Goal: Register for event/course

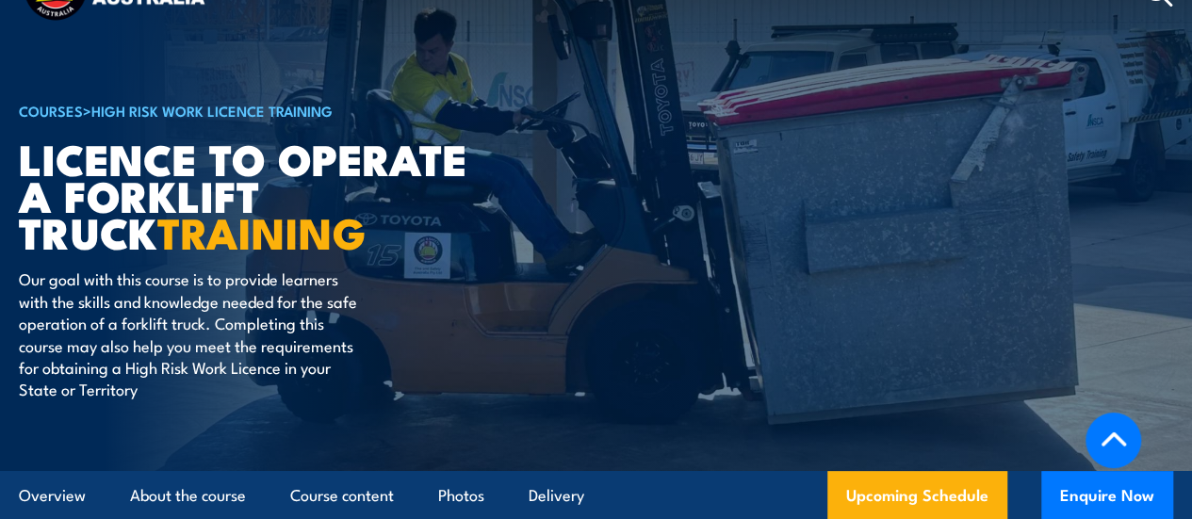
scroll to position [435, 0]
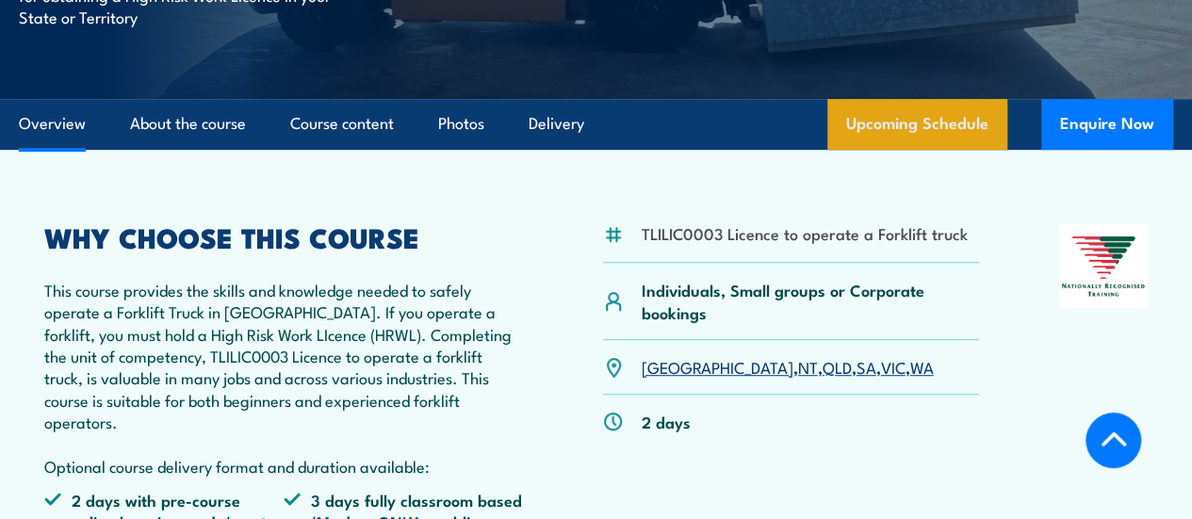
click at [932, 150] on link "Upcoming Schedule" at bounding box center [917, 124] width 180 height 51
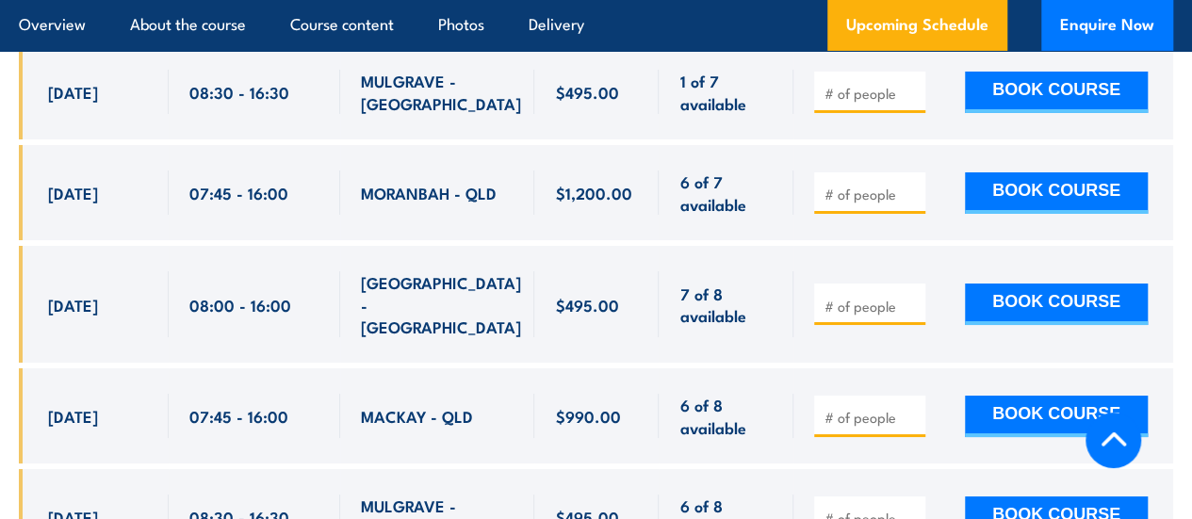
scroll to position [3350, 0]
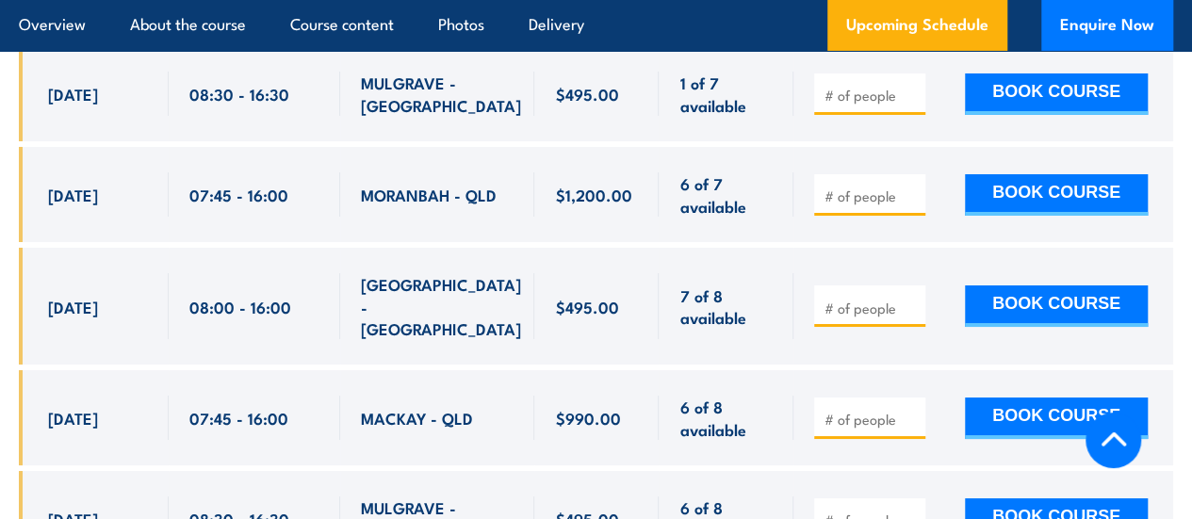
click at [586, 193] on span "$1,200.00" at bounding box center [593, 195] width 76 height 22
click at [583, 302] on div "$495.00" at bounding box center [596, 306] width 83 height 66
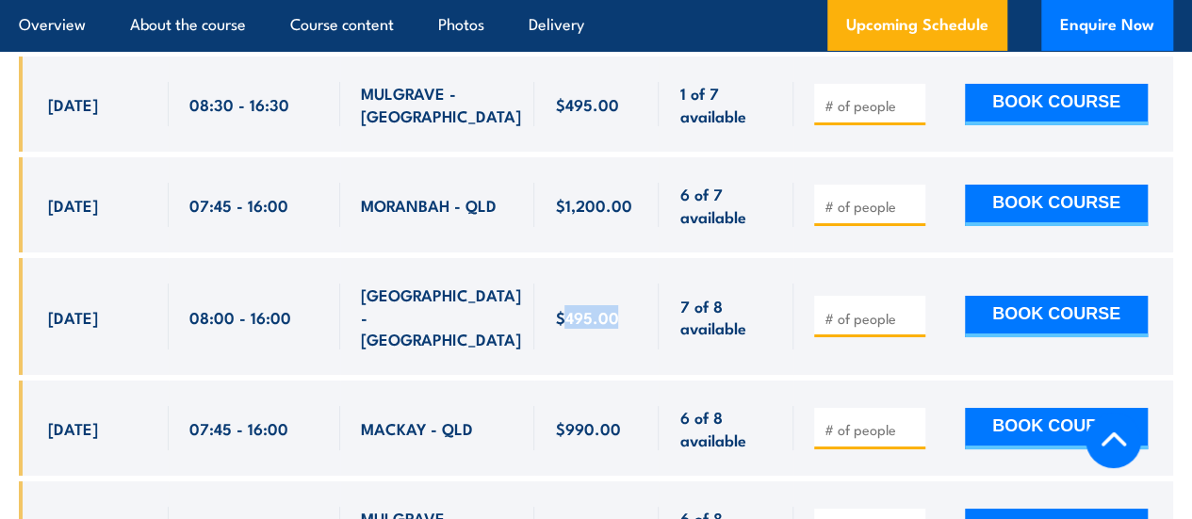
scroll to position [3339, 0]
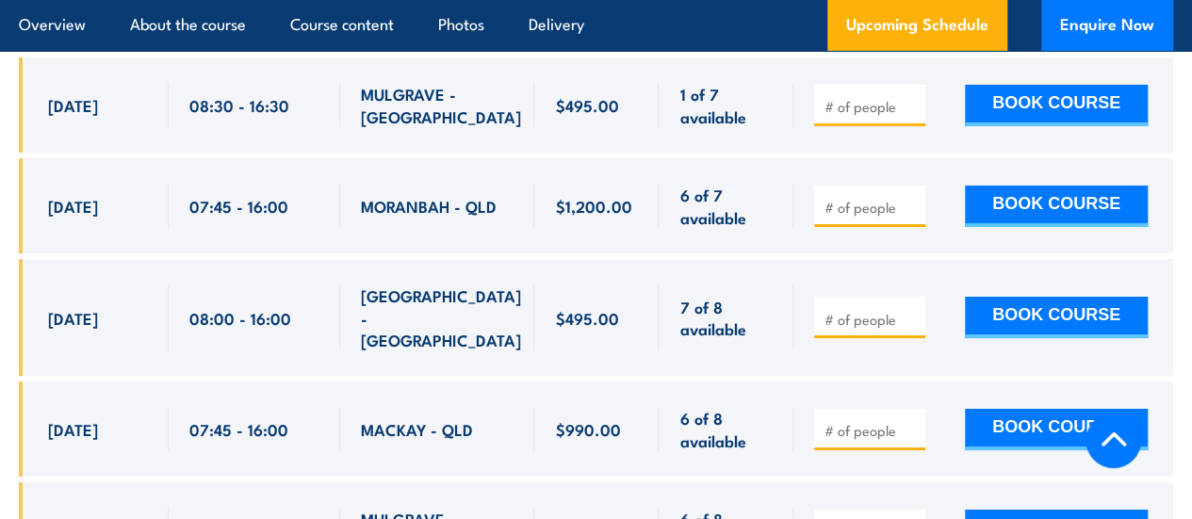
click at [483, 204] on span "MORANBAH - QLD" at bounding box center [429, 206] width 136 height 22
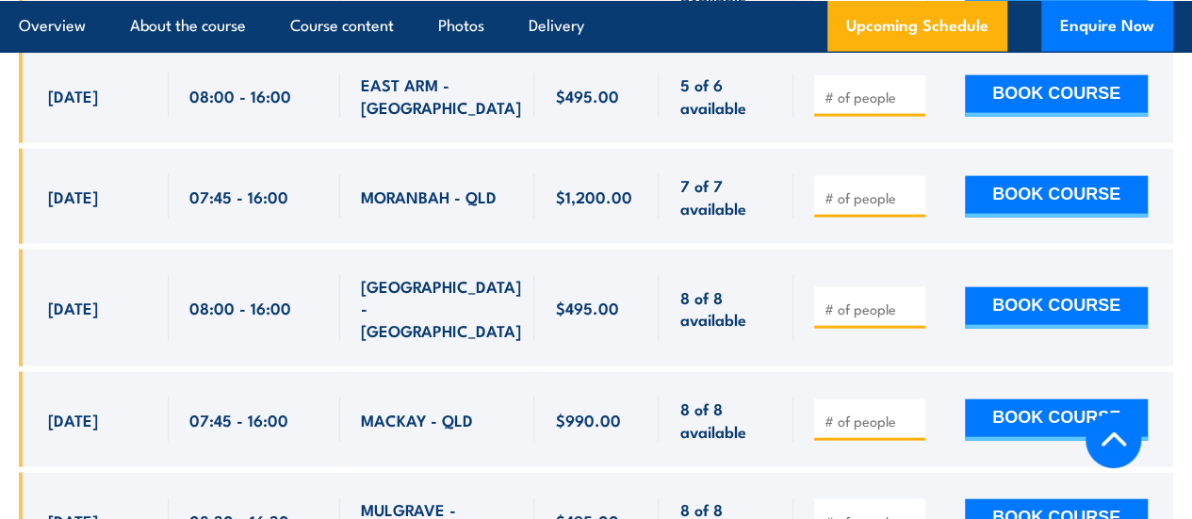
scroll to position [5618, 0]
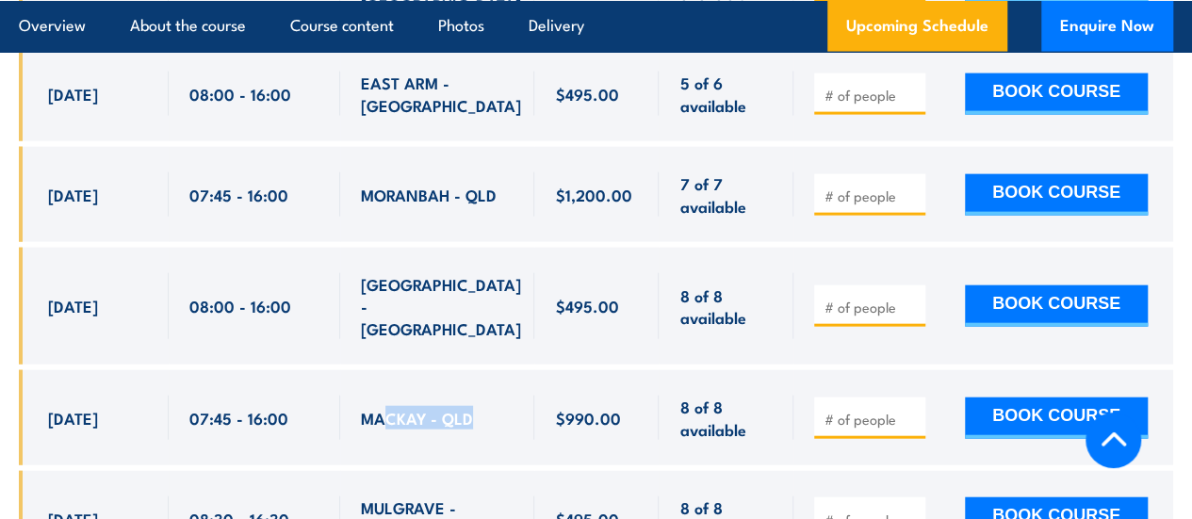
drag, startPoint x: 466, startPoint y: 259, endPoint x: 389, endPoint y: 261, distance: 77.3
click at [389, 407] on span "MACKAY - QLD" at bounding box center [417, 418] width 112 height 22
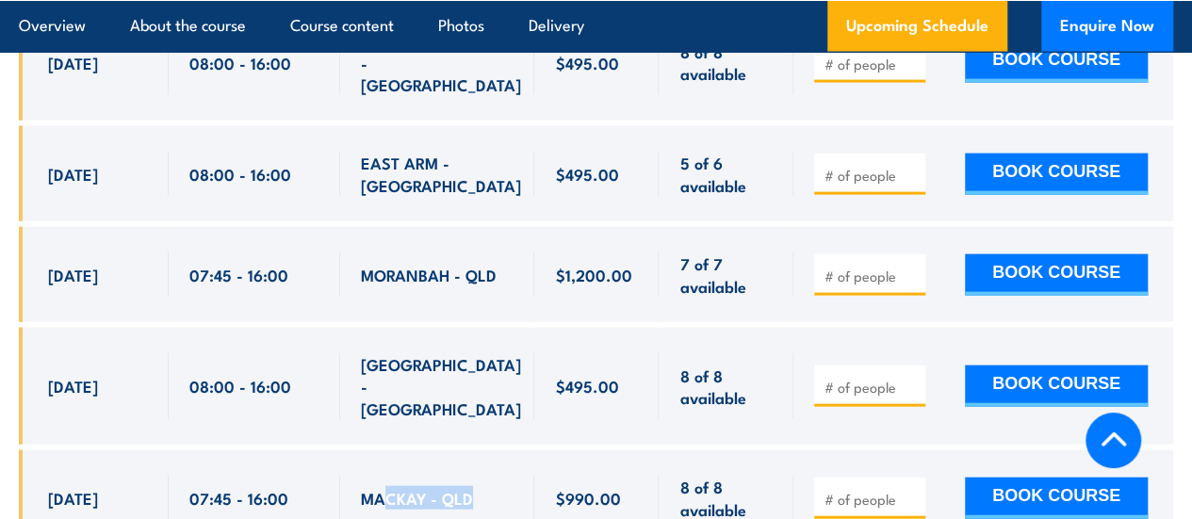
scroll to position [5547, 0]
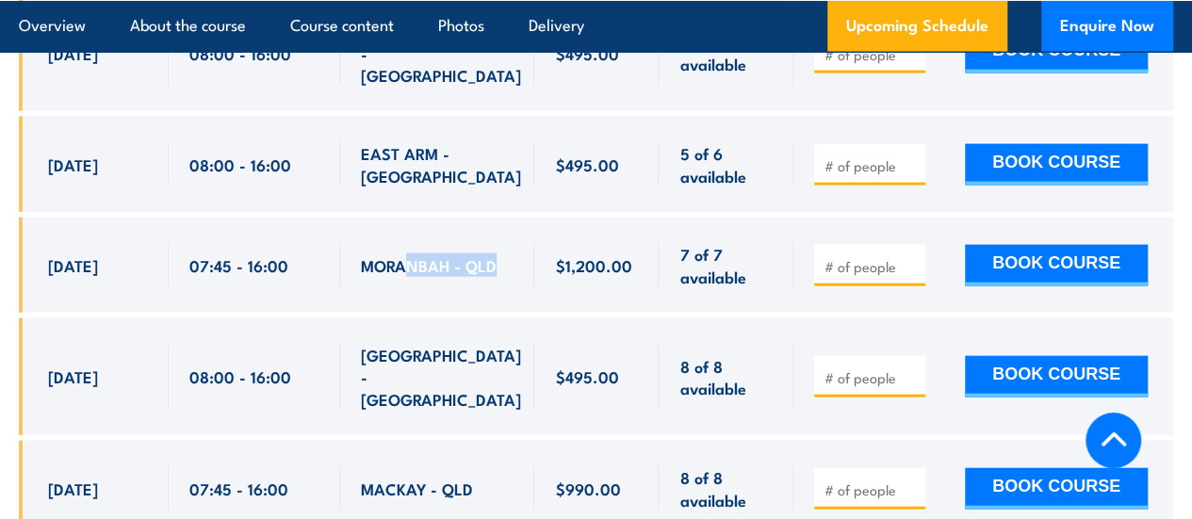
drag, startPoint x: 494, startPoint y: 125, endPoint x: 402, endPoint y: 130, distance: 91.5
click at [402, 254] on span "MORANBAH - QLD" at bounding box center [429, 265] width 136 height 22
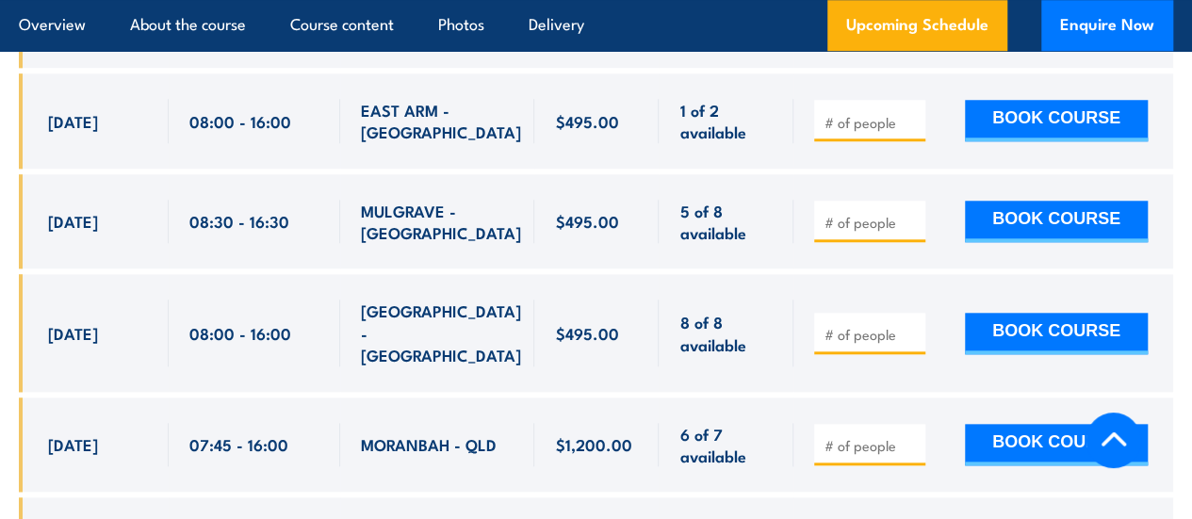
scroll to position [4395, 0]
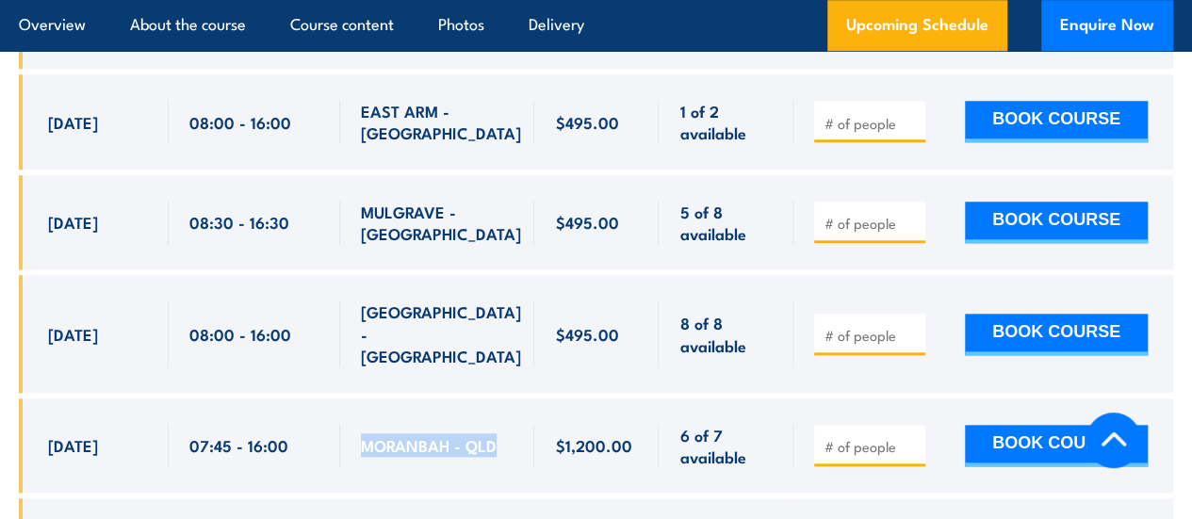
drag, startPoint x: 499, startPoint y: 353, endPoint x: 360, endPoint y: 362, distance: 139.7
click at [361, 424] on div "MORANBAH - QLD" at bounding box center [438, 446] width 154 height 44
copy span "MORANBAH - QLD"
drag, startPoint x: 471, startPoint y: 455, endPoint x: 358, endPoint y: 461, distance: 113.2
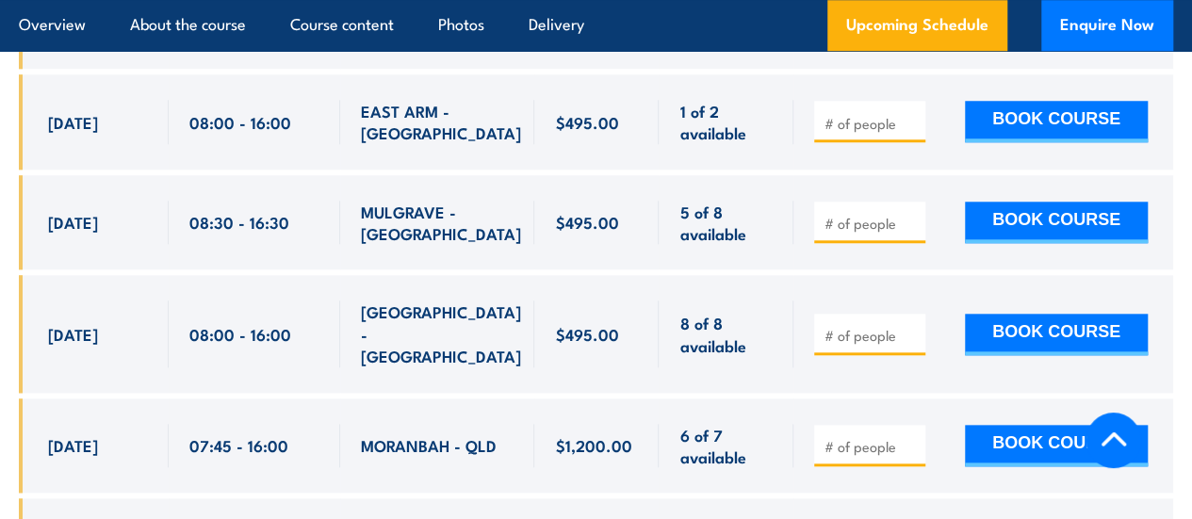
copy span "MACKAY - QLD"
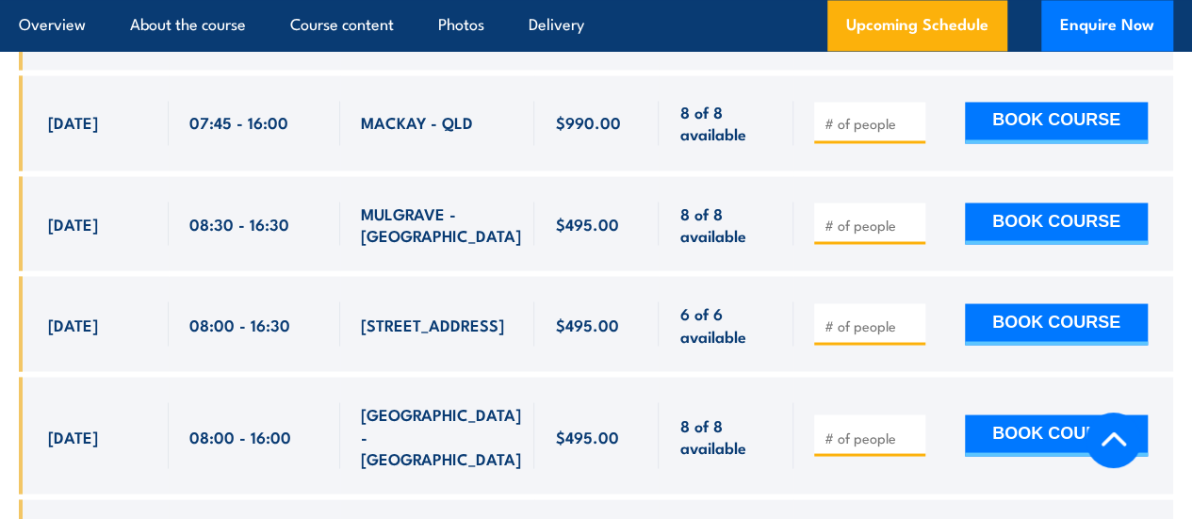
scroll to position [5203, 0]
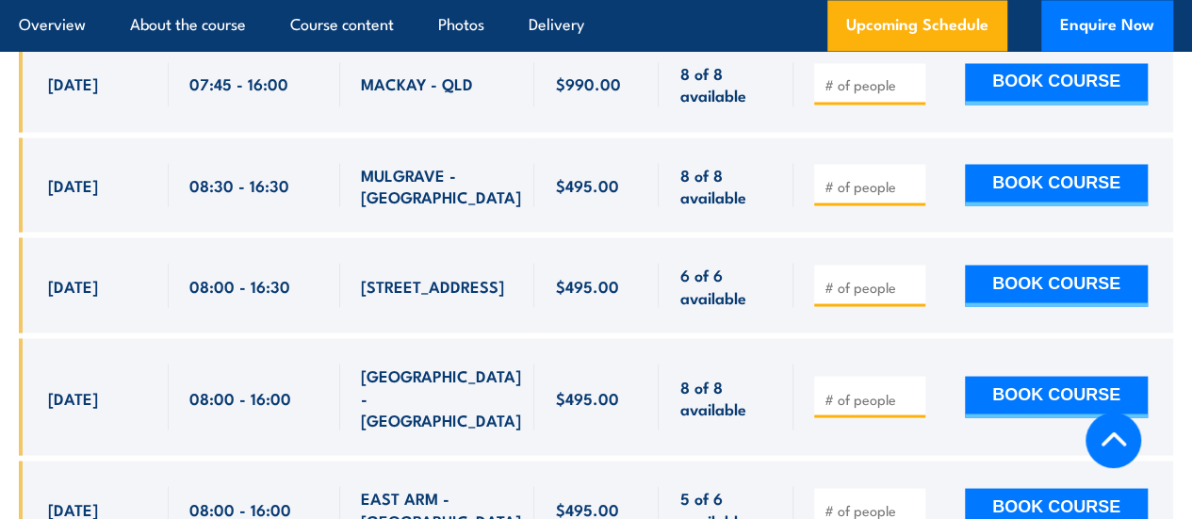
drag, startPoint x: 390, startPoint y: 181, endPoint x: 346, endPoint y: 132, distance: 66.0
click at [346, 237] on div "460-492 Beaudesert Road, Salisbury QLD 4107" at bounding box center [437, 284] width 195 height 95
copy span "460-492 Beaudesert Road, Salisbury QLD 4107"
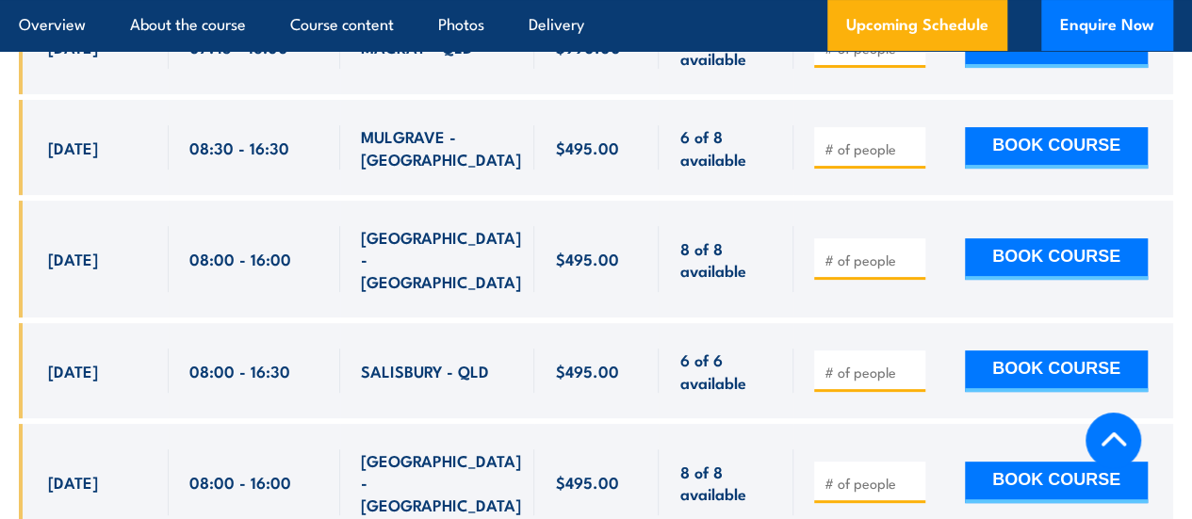
scroll to position [3718, 0]
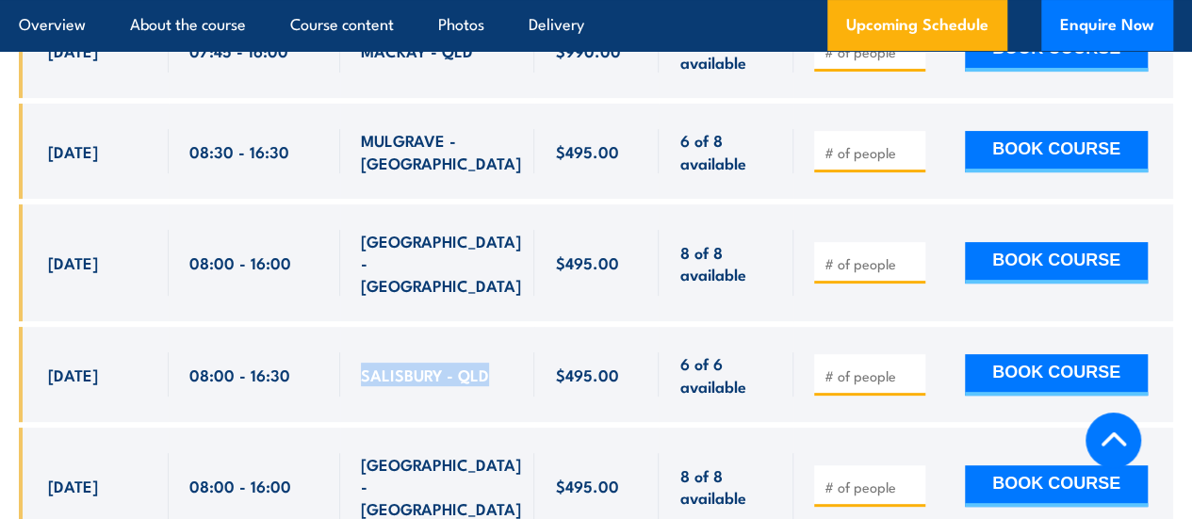
drag, startPoint x: 489, startPoint y: 319, endPoint x: 349, endPoint y: 328, distance: 140.6
click at [349, 328] on div "SALISBURY - QLD" at bounding box center [437, 374] width 195 height 95
copy span "SALISBURY - QLD"
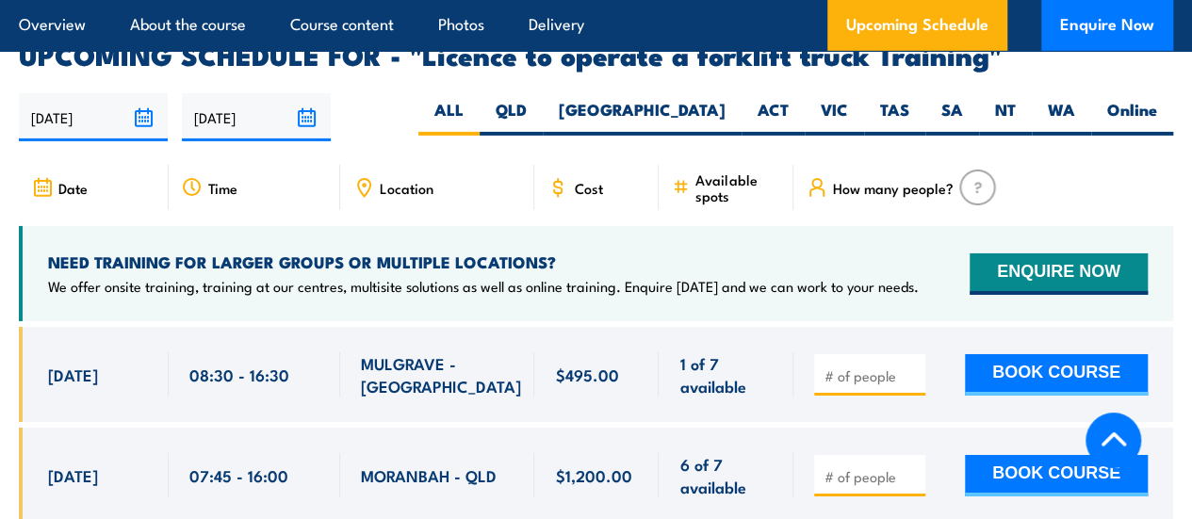
scroll to position [3045, 0]
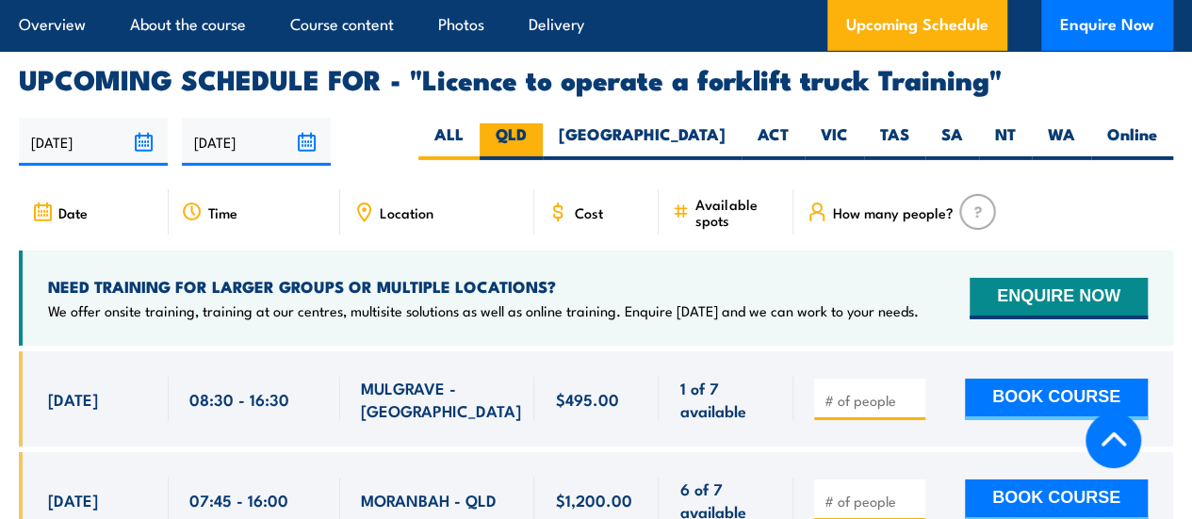
click at [543, 137] on label "QLD" at bounding box center [511, 141] width 63 height 37
click at [539, 136] on input "QLD" at bounding box center [533, 129] width 12 height 12
radio input "true"
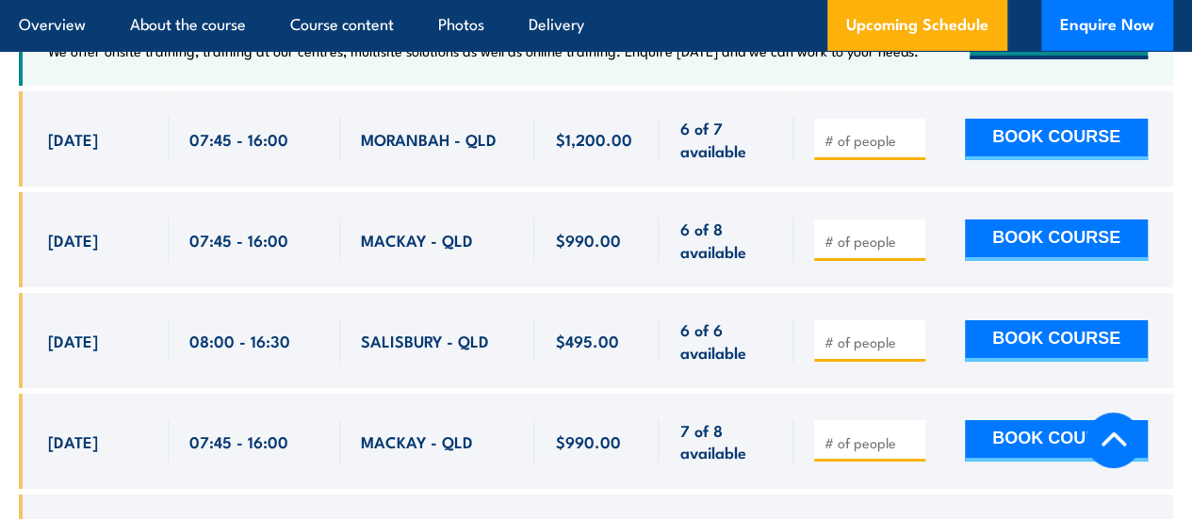
scroll to position [3304, 0]
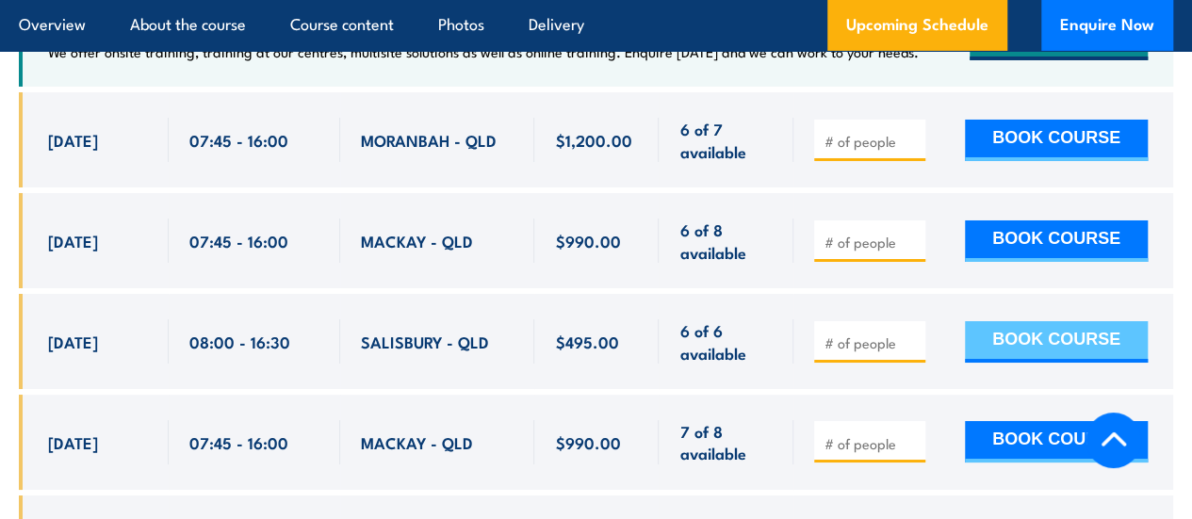
click at [1024, 327] on button "BOOK COURSE" at bounding box center [1056, 341] width 183 height 41
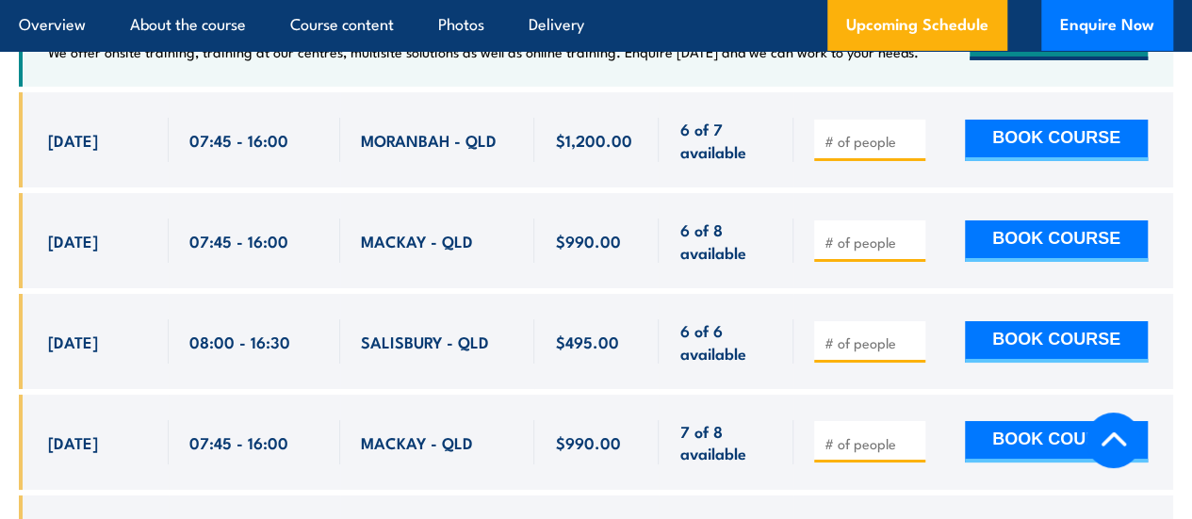
click at [877, 334] on input "number" at bounding box center [871, 343] width 94 height 19
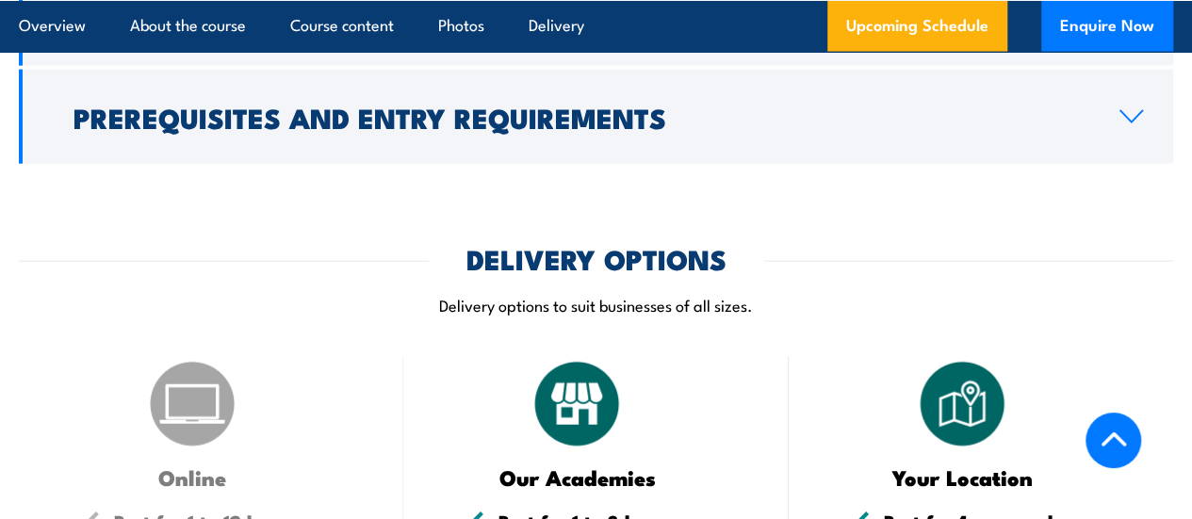
scroll to position [2116, 0]
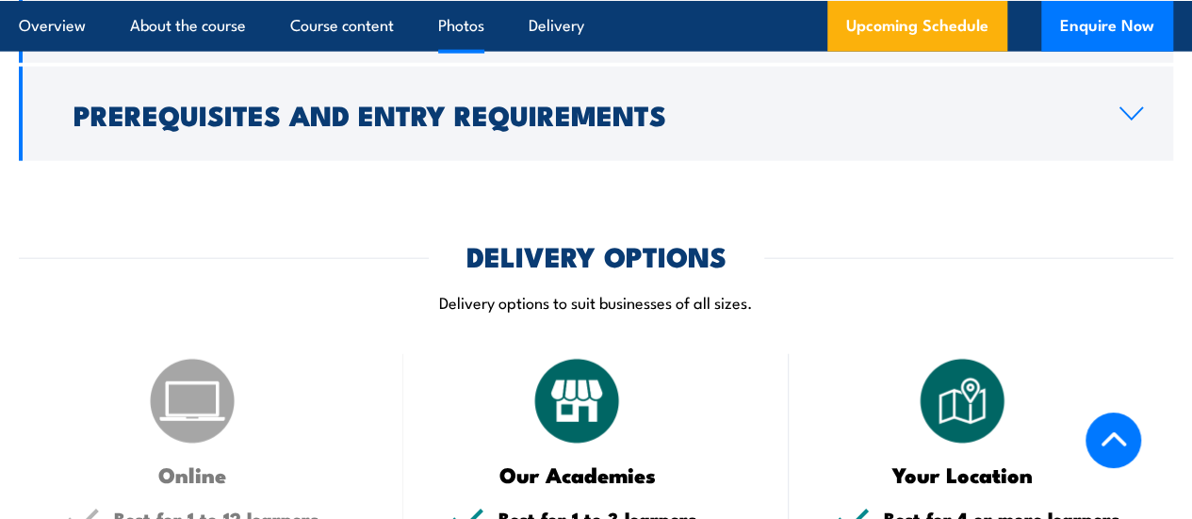
click at [467, 41] on link "Photos" at bounding box center [461, 25] width 46 height 50
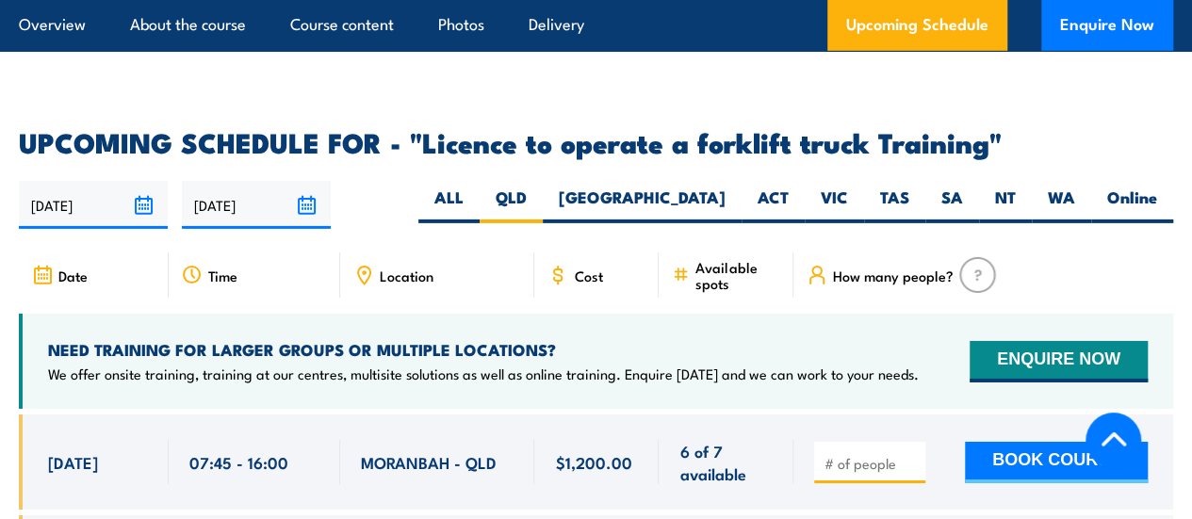
scroll to position [2981, 0]
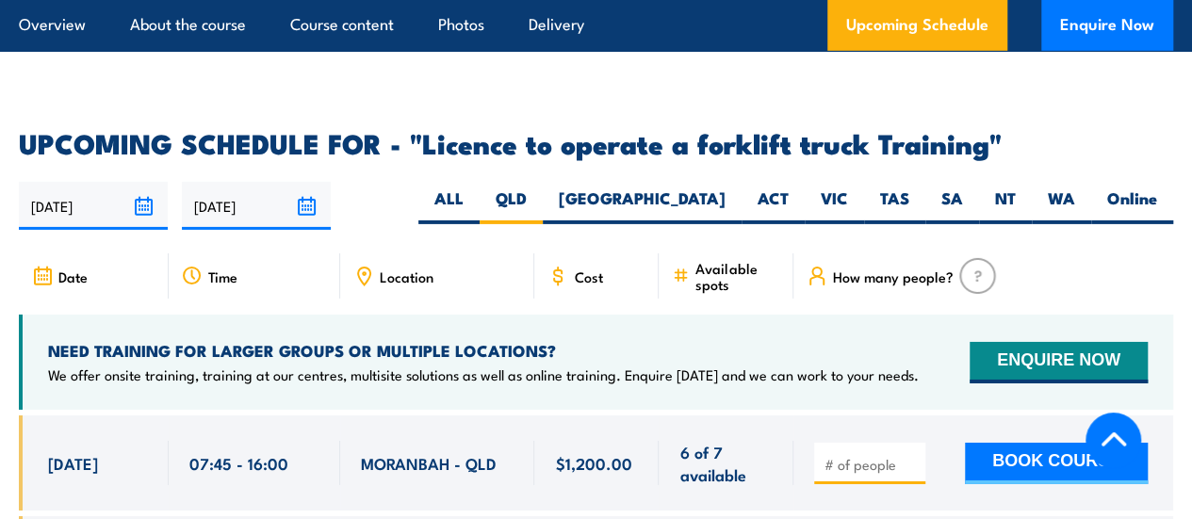
click at [750, 139] on h2 "UPCOMING SCHEDULE FOR - "Licence to operate a forklift truck Training"" at bounding box center [596, 142] width 1154 height 24
copy h2 "forklift"
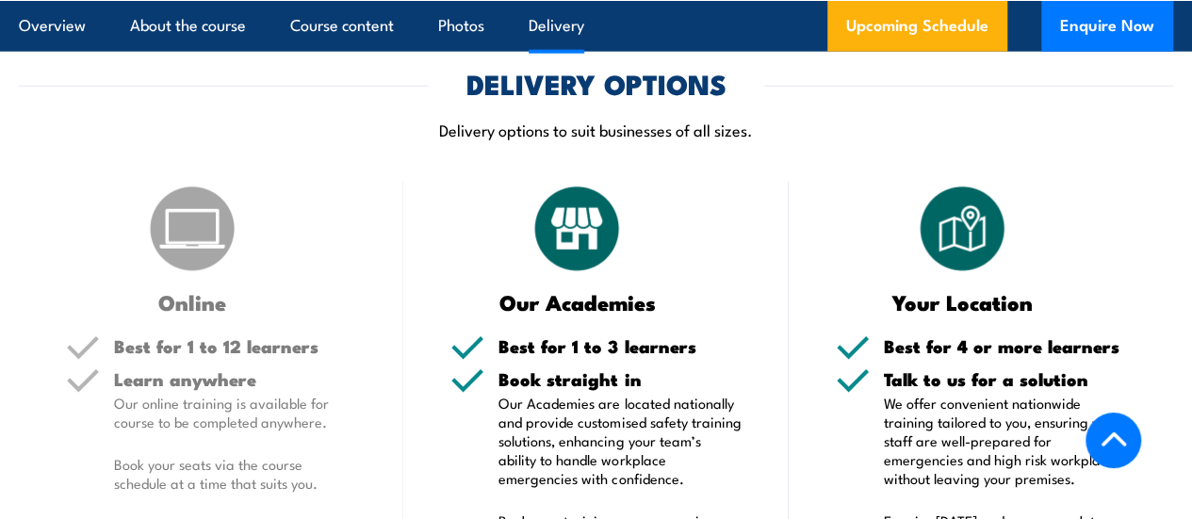
scroll to position [2288, 0]
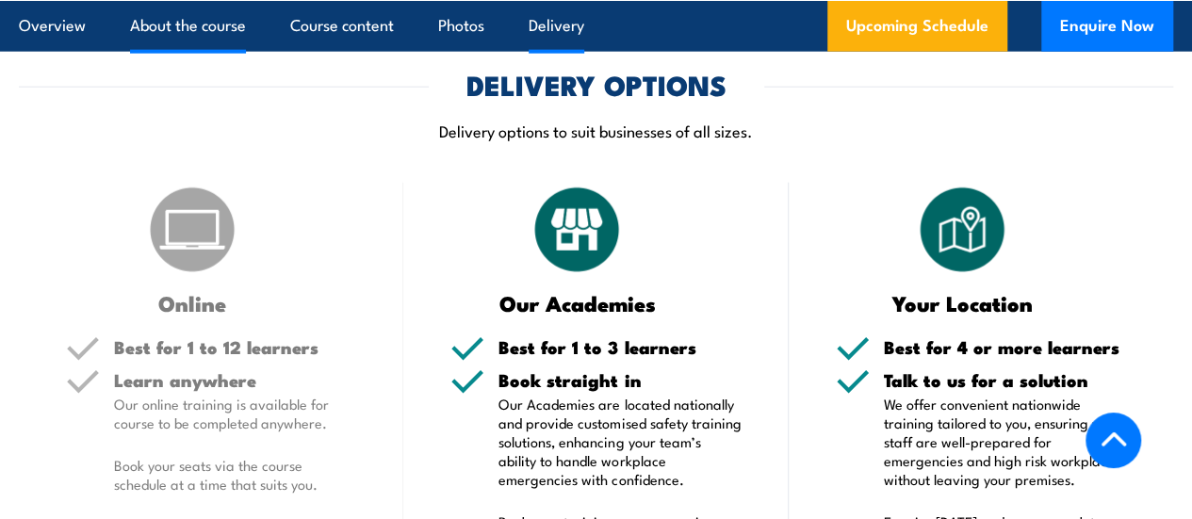
click at [186, 24] on link "About the course" at bounding box center [188, 25] width 116 height 50
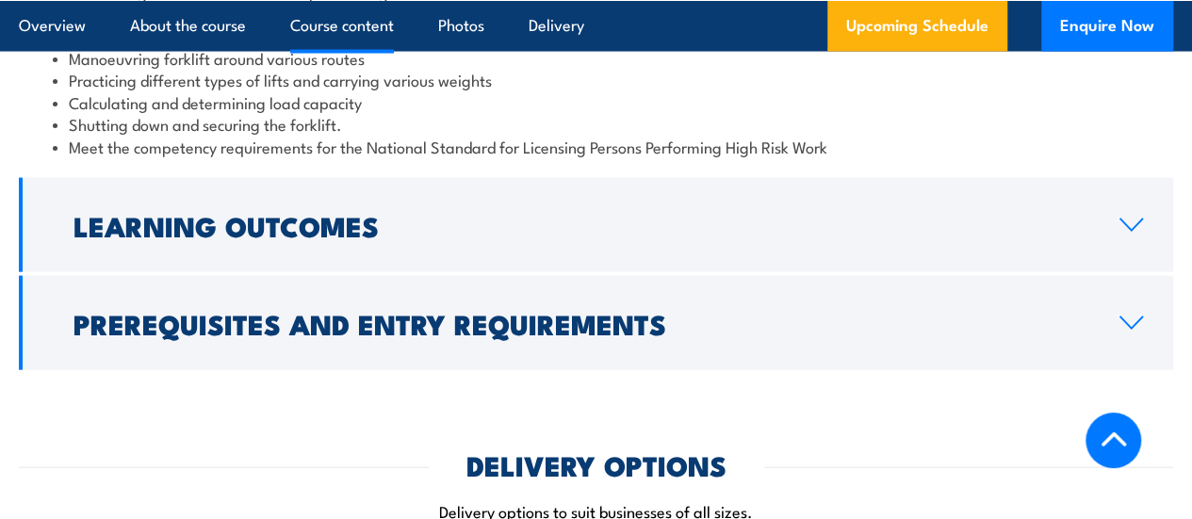
scroll to position [1899, 0]
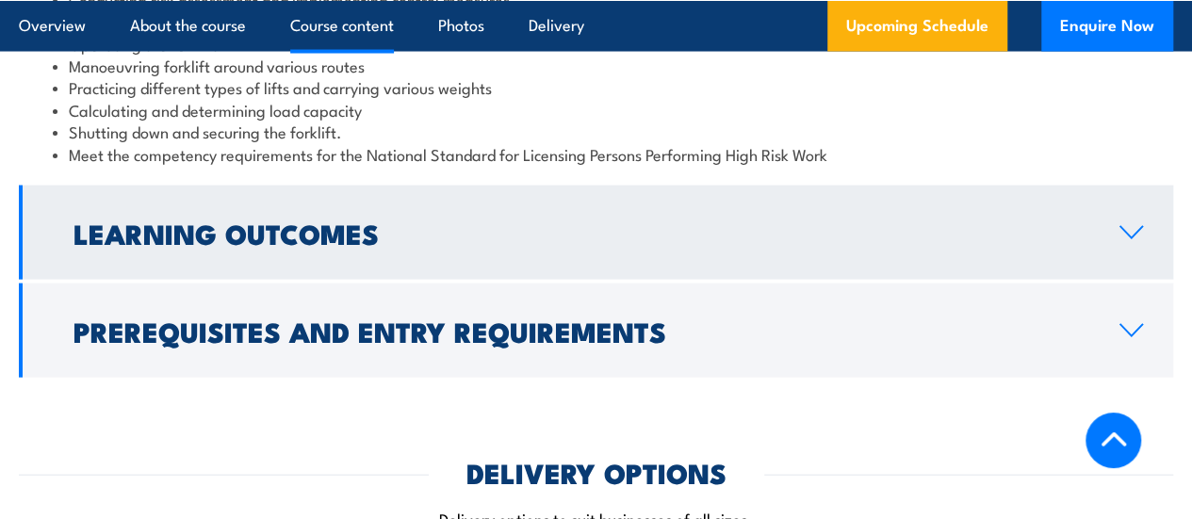
click at [426, 245] on h2 "Learning Outcomes" at bounding box center [581, 232] width 1016 height 24
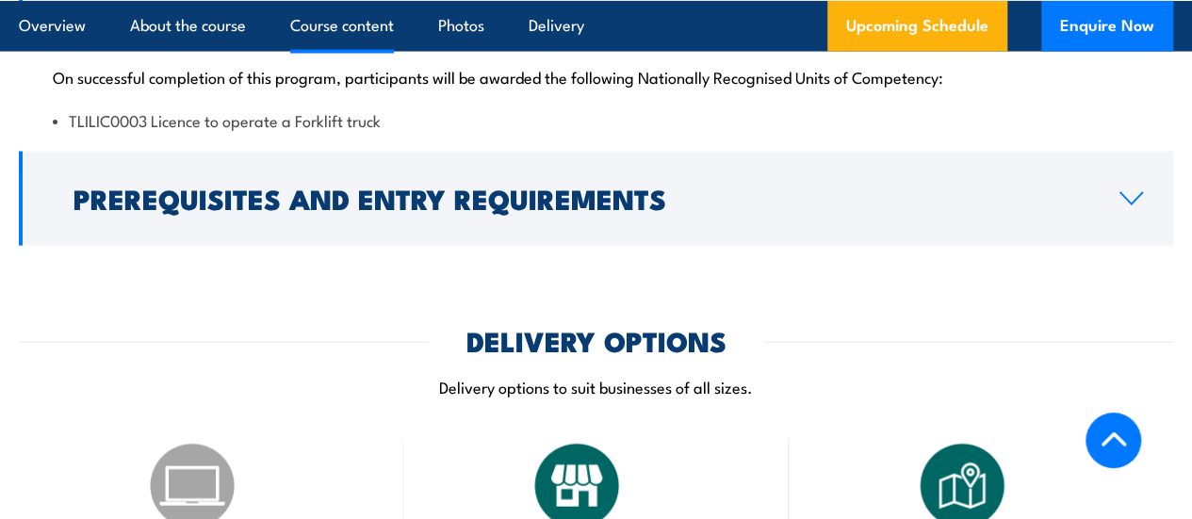
scroll to position [1861, 0]
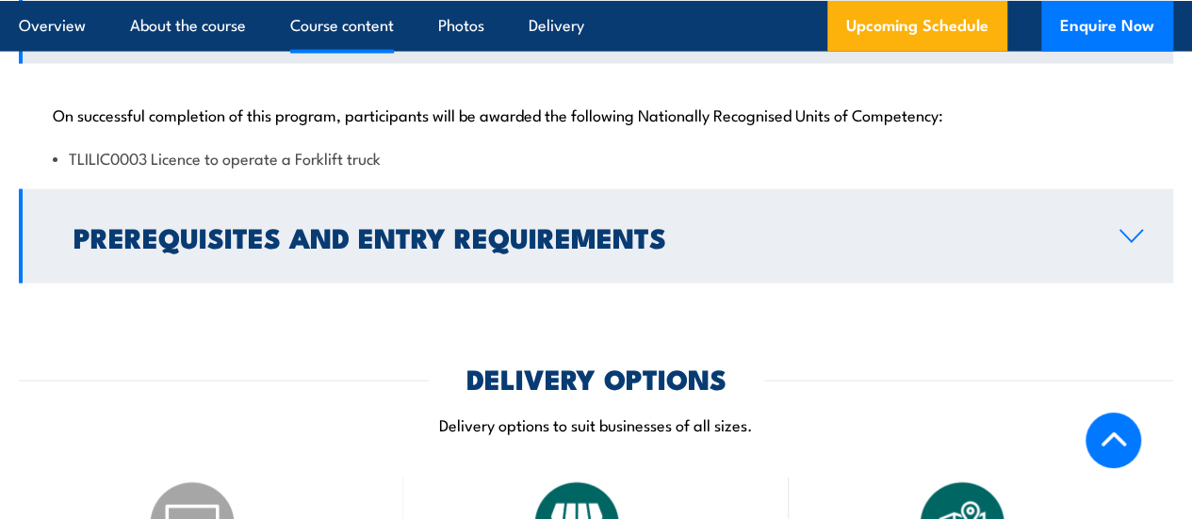
click at [483, 246] on h2 "Prerequisites and Entry Requirements" at bounding box center [581, 236] width 1016 height 24
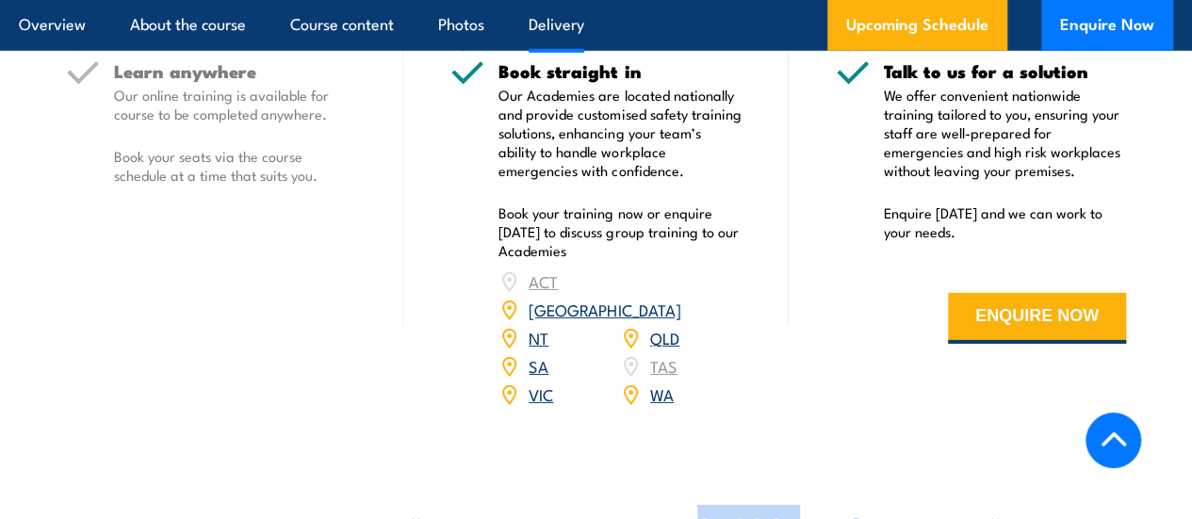
scroll to position [2854, 0]
click at [665, 339] on link "QLD" at bounding box center [664, 336] width 29 height 23
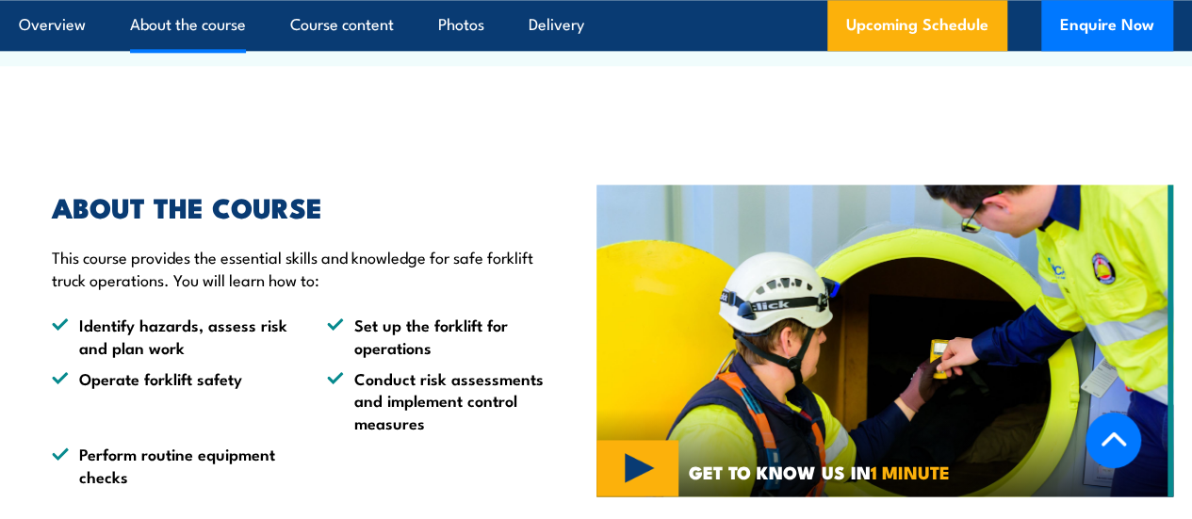
scroll to position [1173, 0]
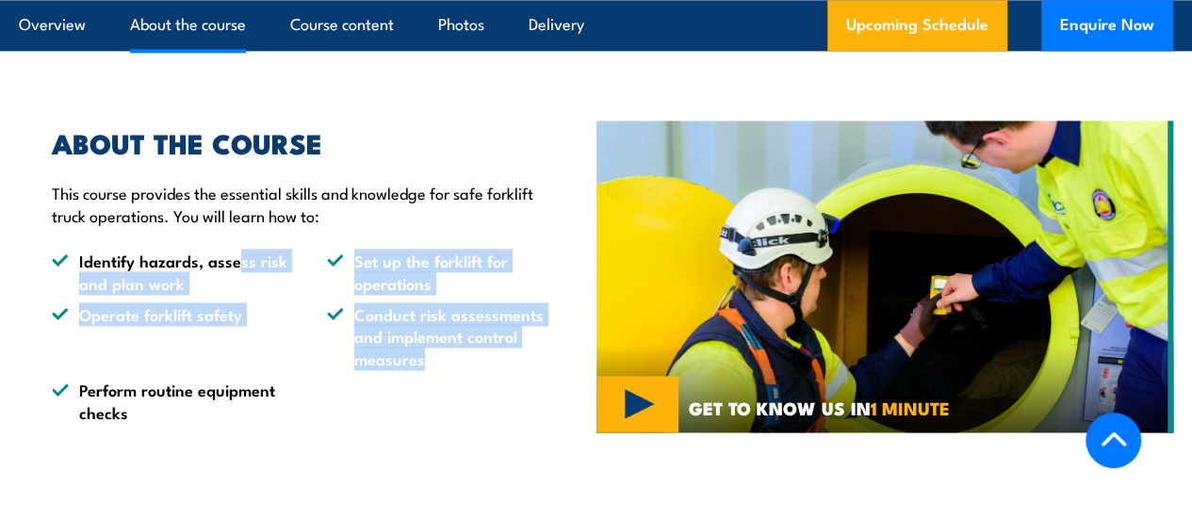
drag, startPoint x: 478, startPoint y: 380, endPoint x: 234, endPoint y: 280, distance: 263.7
click at [234, 280] on ul "Identify hazards, assess risk and plan work Set up the forklift for operations …" at bounding box center [310, 336] width 516 height 173
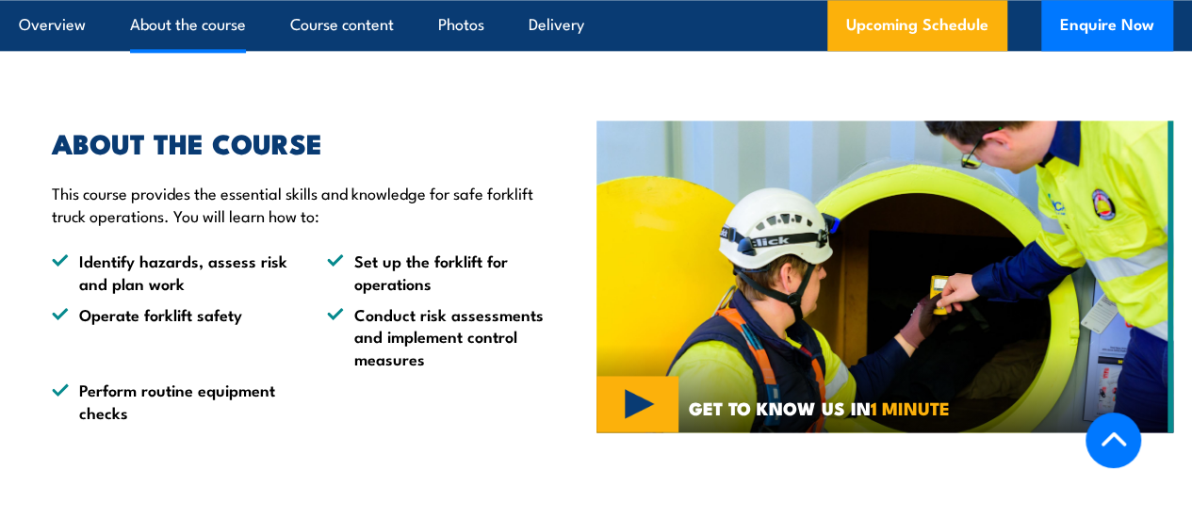
click at [260, 399] on ul "Identify hazards, assess risk and plan work Set up the forklift for operations …" at bounding box center [310, 336] width 516 height 173
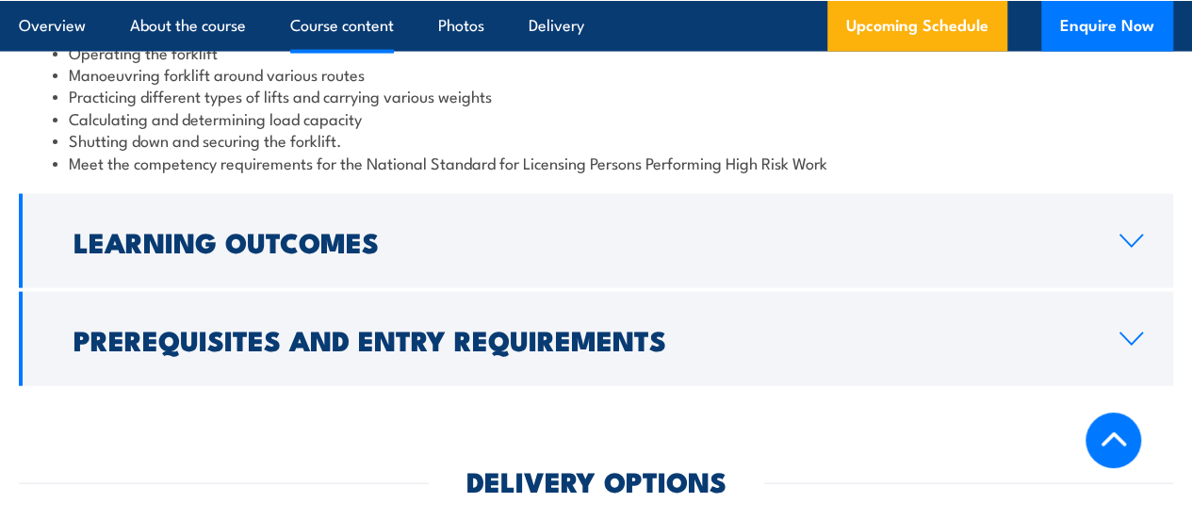
scroll to position [1887, 0]
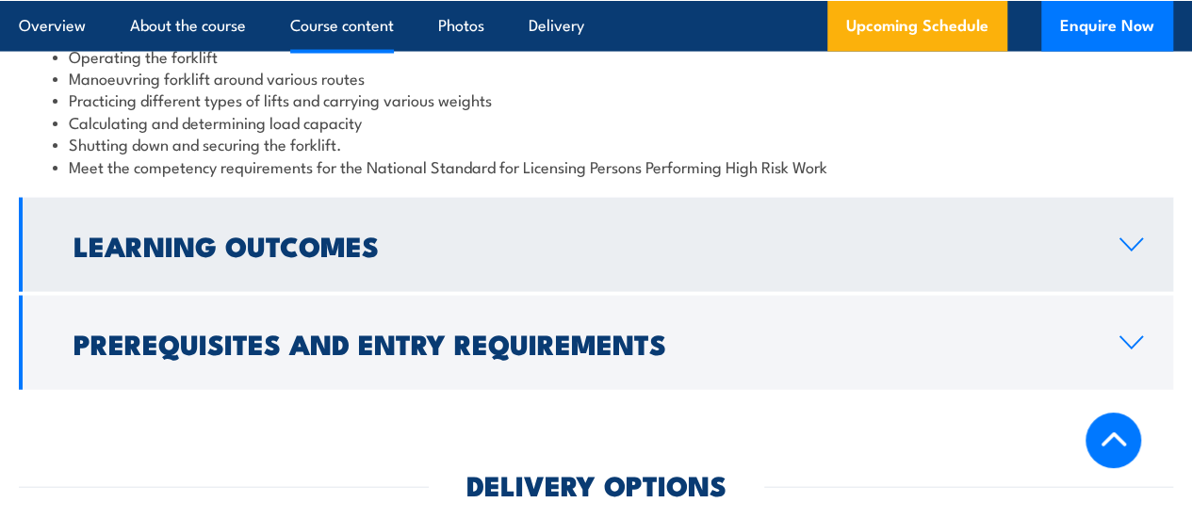
click at [294, 257] on h2 "Learning Outcomes" at bounding box center [581, 245] width 1016 height 24
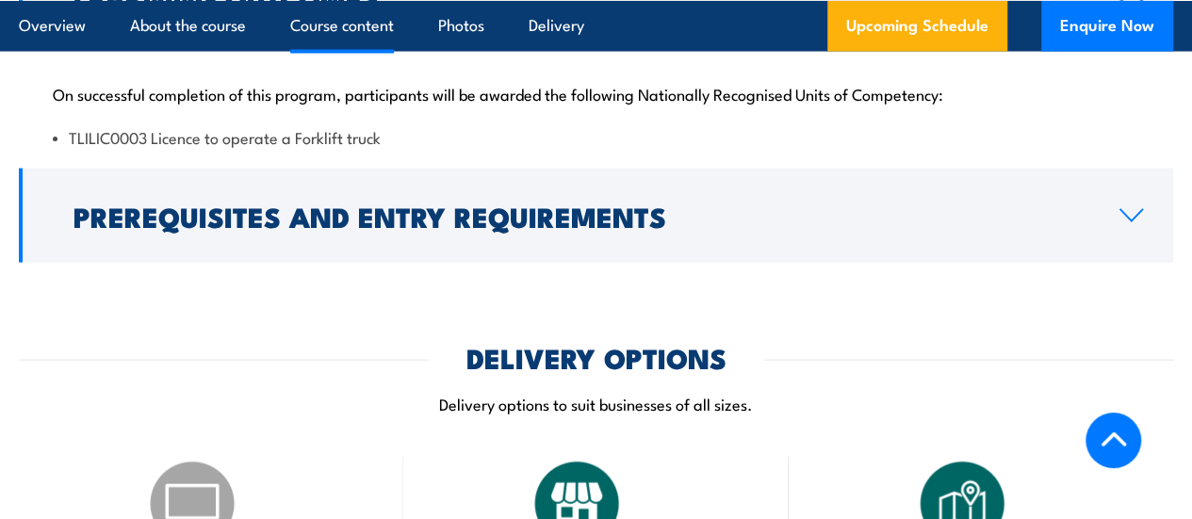
scroll to position [1882, 0]
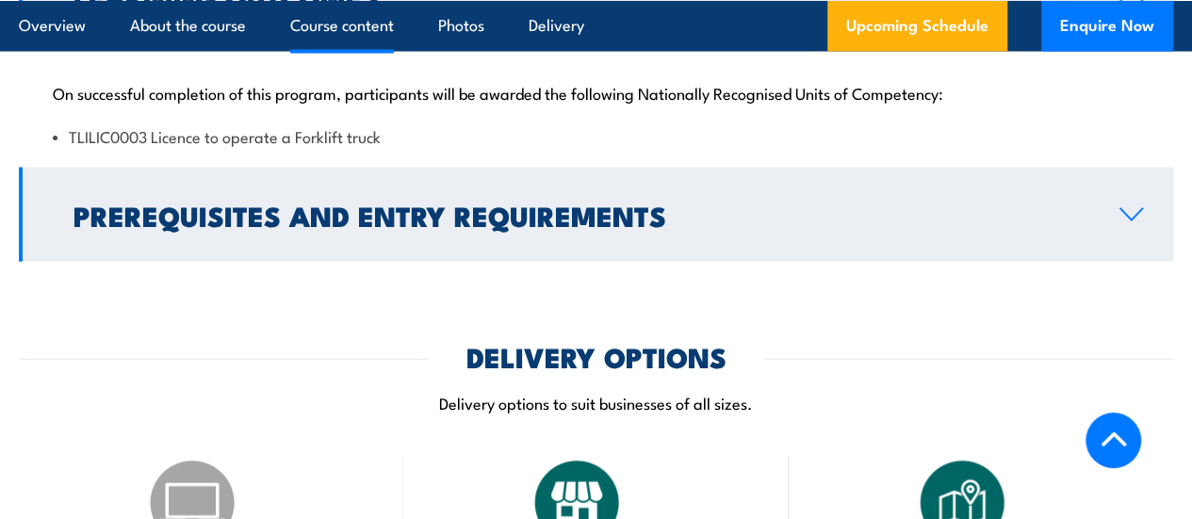
click at [234, 225] on h2 "Prerequisites and Entry Requirements" at bounding box center [581, 215] width 1016 height 24
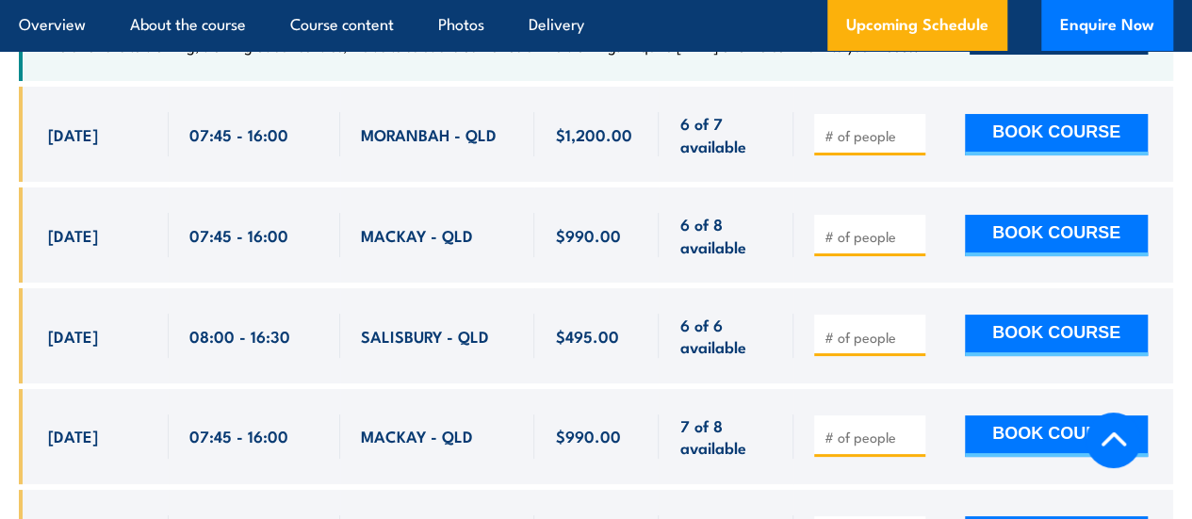
scroll to position [3565, 0]
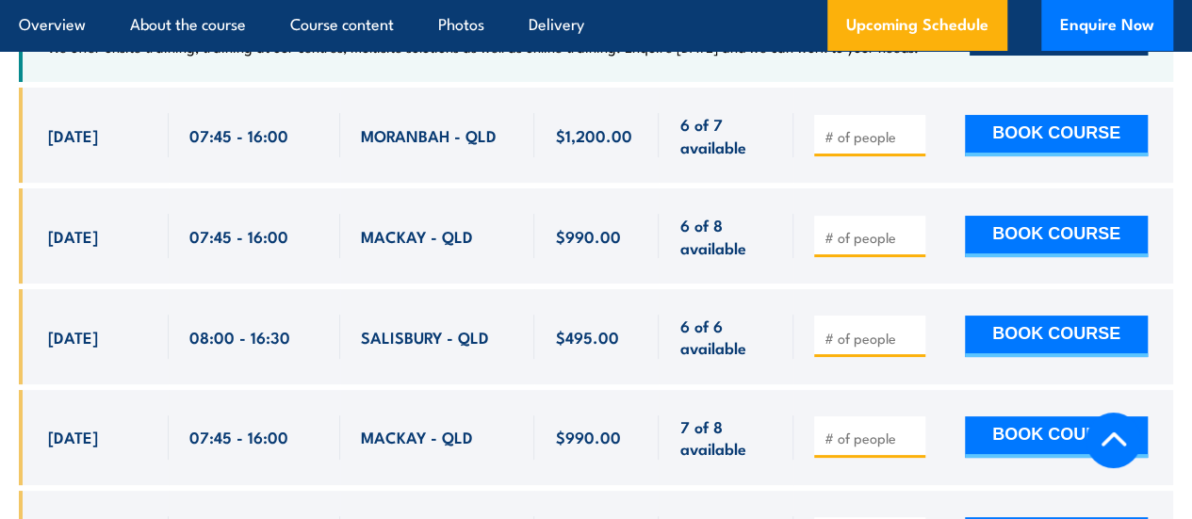
click at [578, 330] on span "$495.00" at bounding box center [586, 337] width 63 height 22
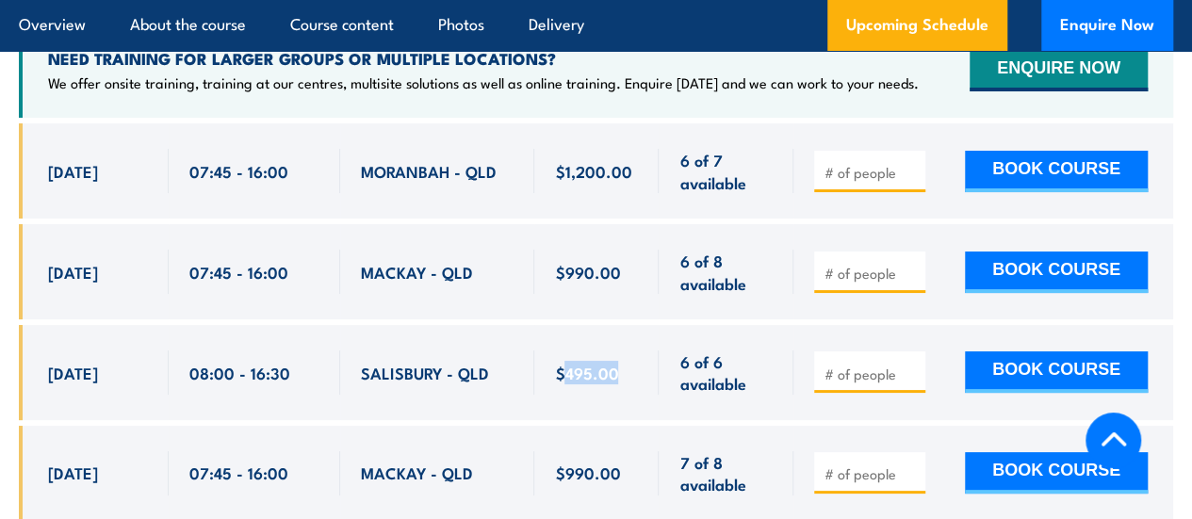
scroll to position [3498, 0]
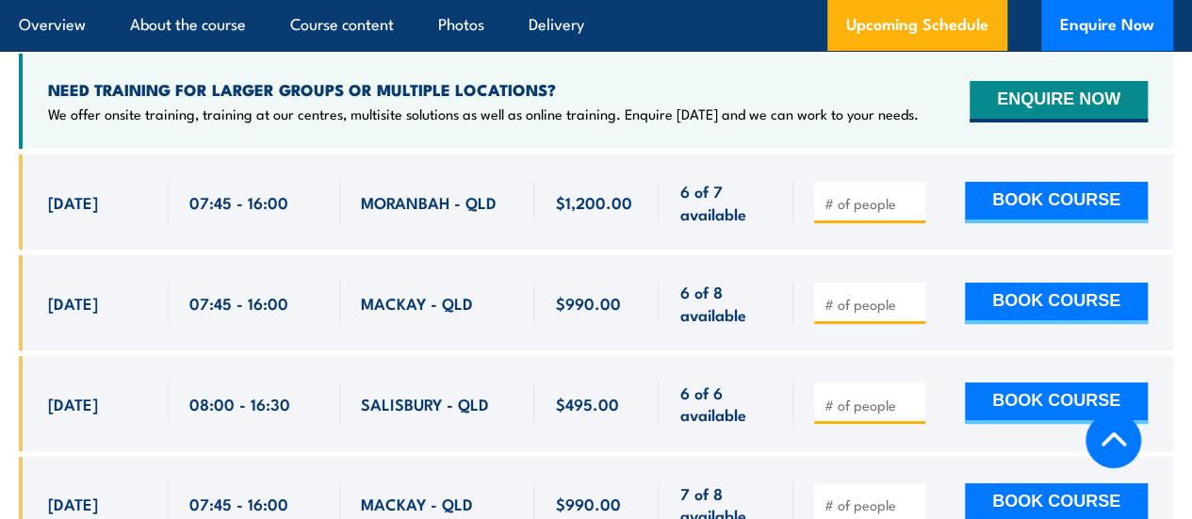
click at [837, 397] on input "number" at bounding box center [871, 405] width 94 height 19
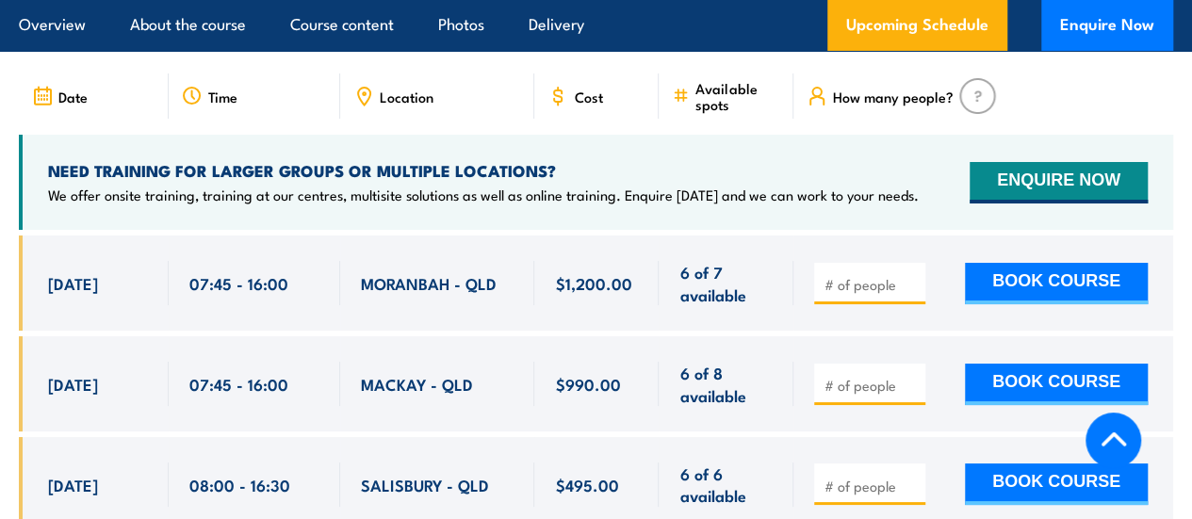
scroll to position [3376, 0]
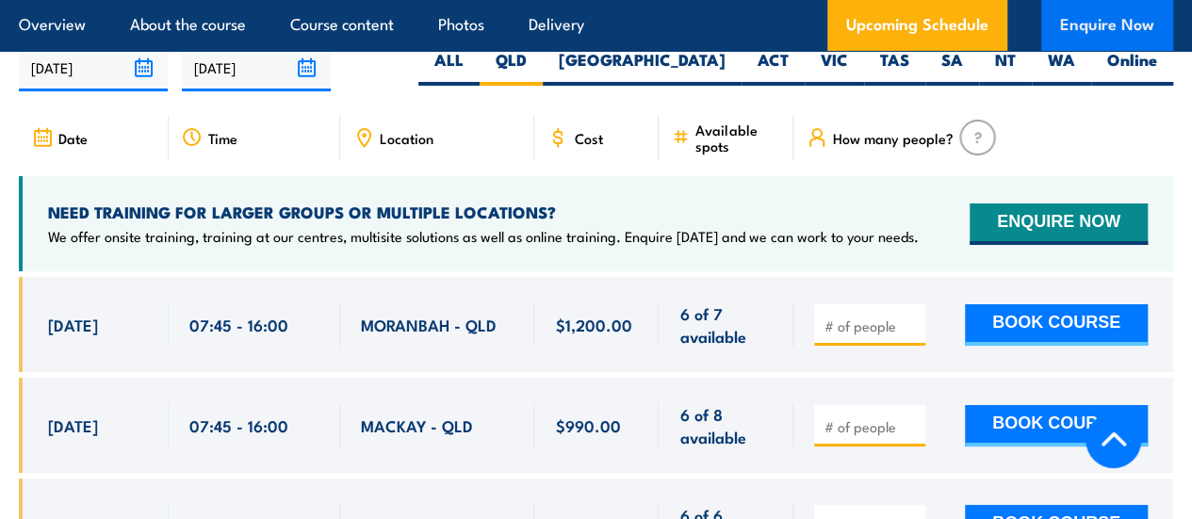
click at [1090, 24] on button "Enquire Now" at bounding box center [1107, 25] width 132 height 51
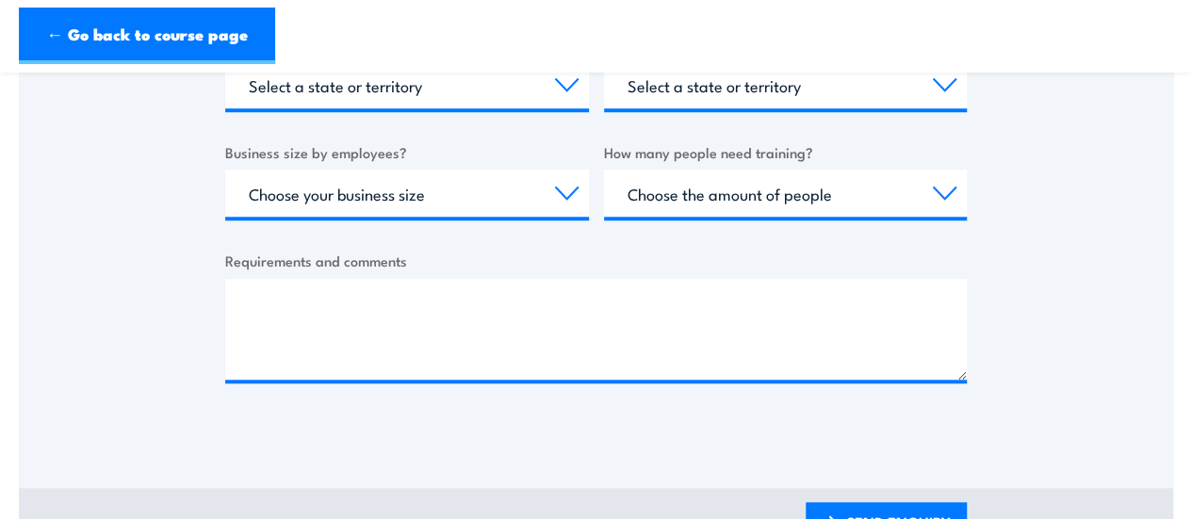
scroll to position [739, 0]
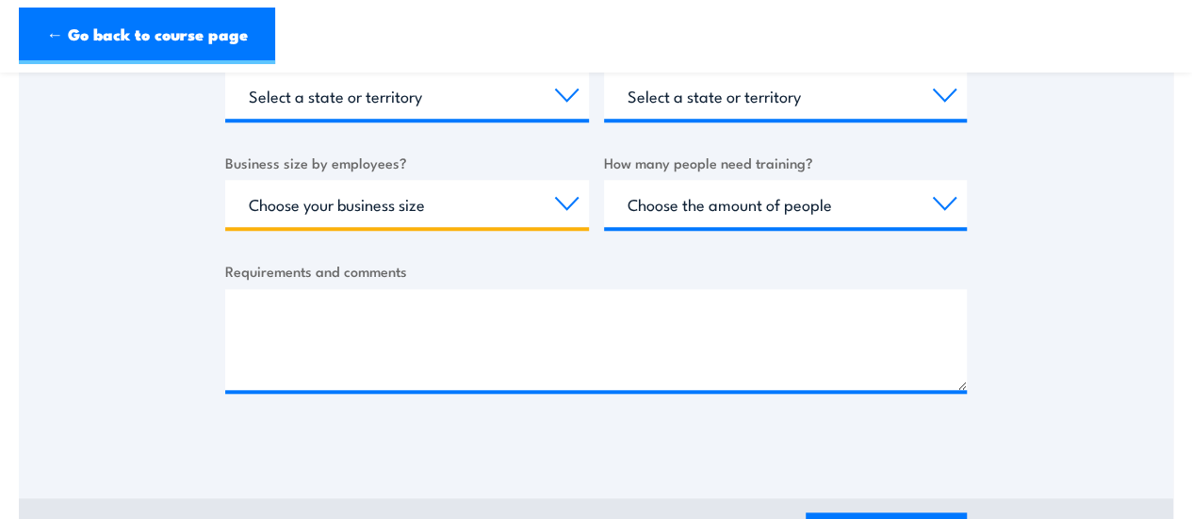
click at [573, 208] on select "Choose your business size 1 to 19 20 to 199 200+" at bounding box center [407, 203] width 364 height 47
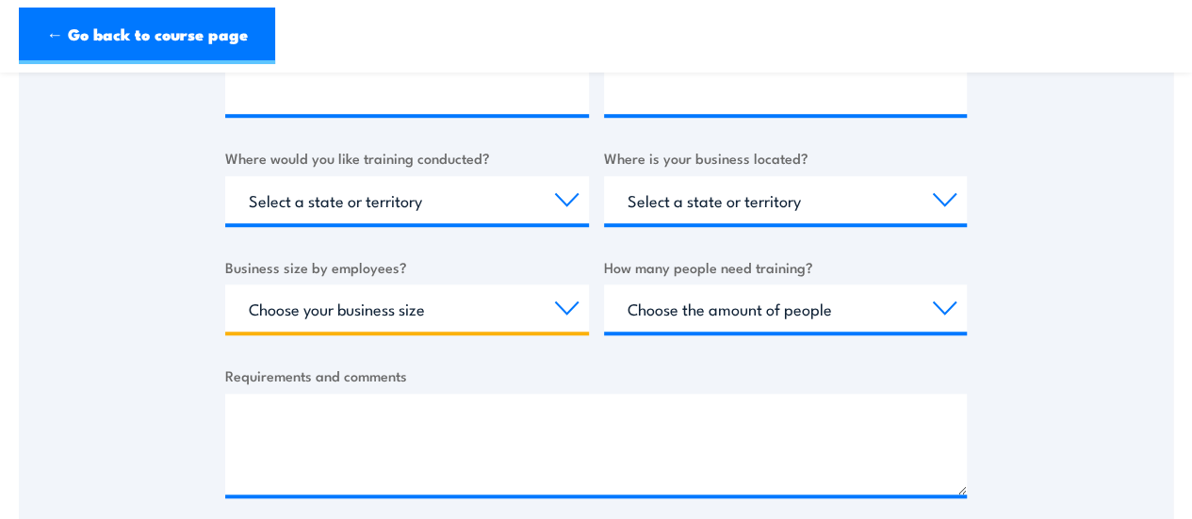
scroll to position [633, 0]
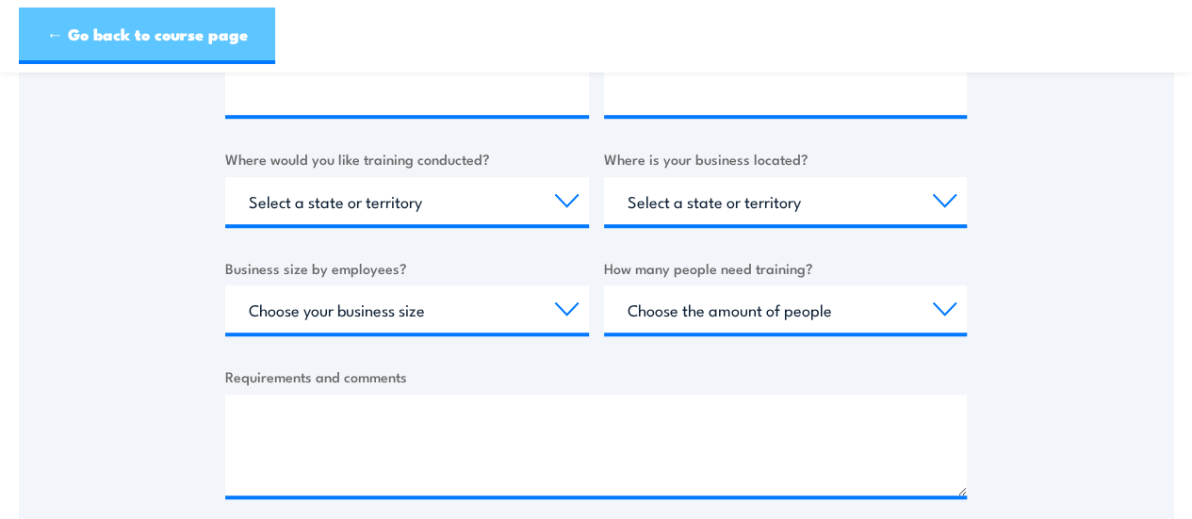
click at [73, 35] on link "← Go back to course page" at bounding box center [147, 36] width 256 height 57
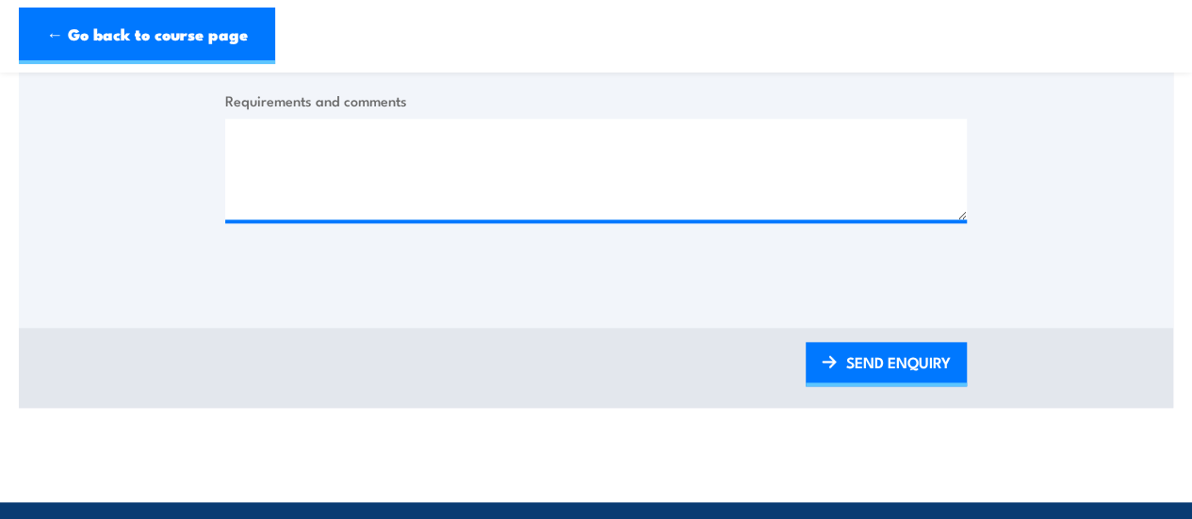
scroll to position [920, 0]
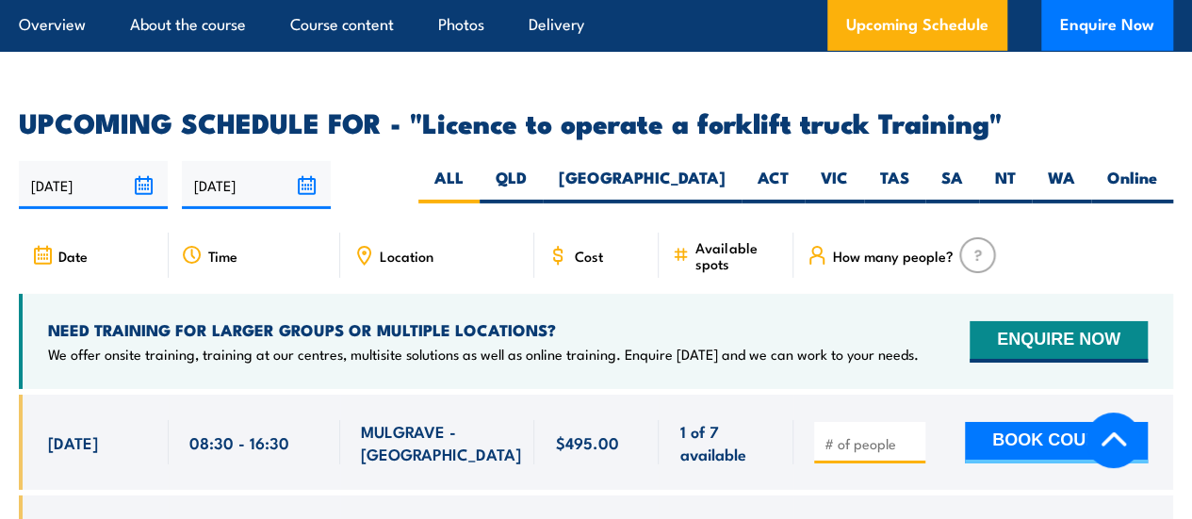
scroll to position [3126, 0]
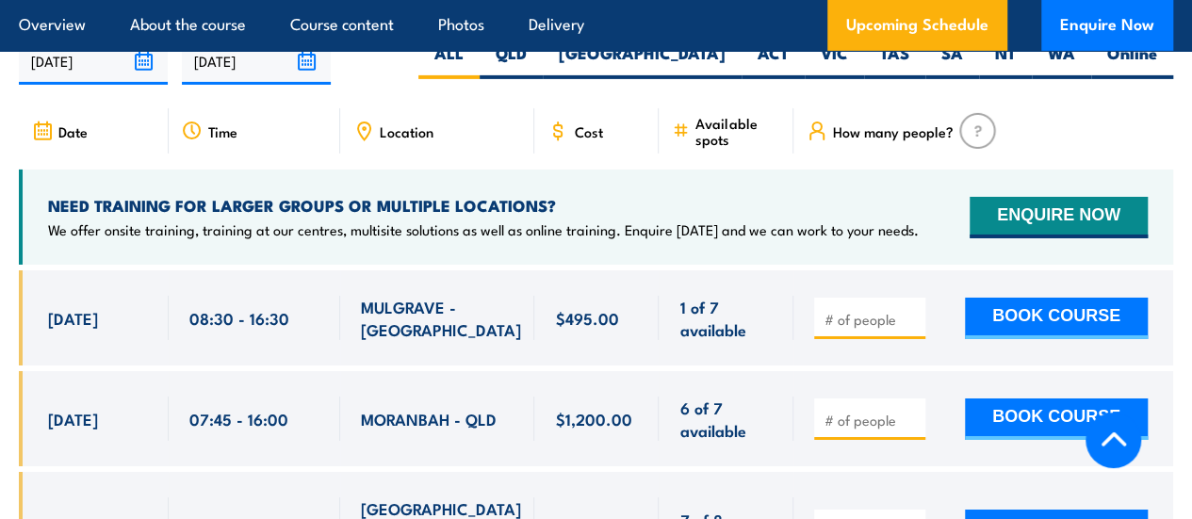
click at [690, 136] on div "Available spots" at bounding box center [726, 130] width 135 height 45
click at [580, 128] on span "Cost" at bounding box center [588, 131] width 28 height 16
click at [558, 122] on icon at bounding box center [558, 123] width 0 height 3
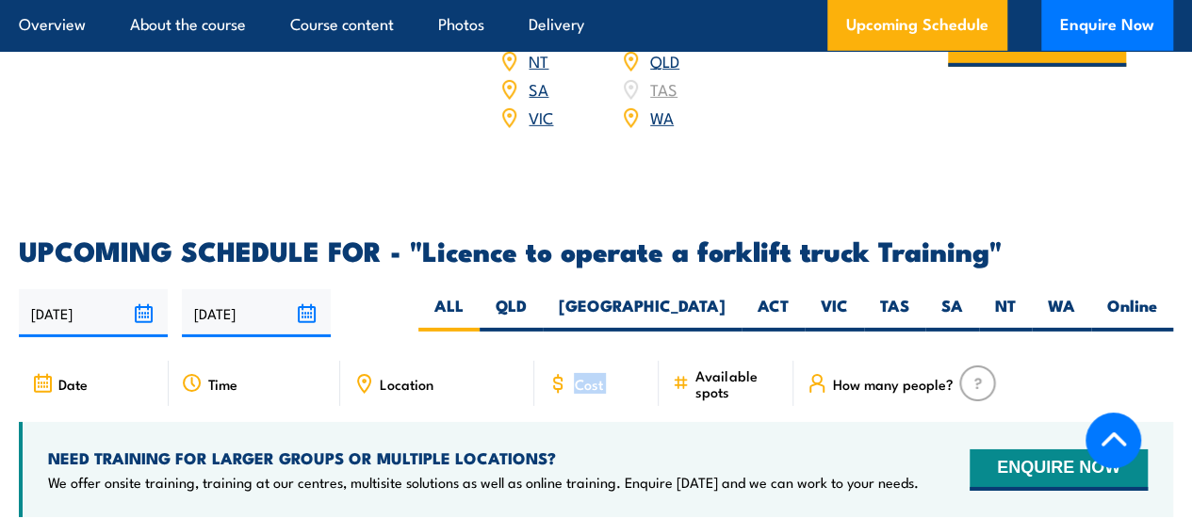
scroll to position [2847, 0]
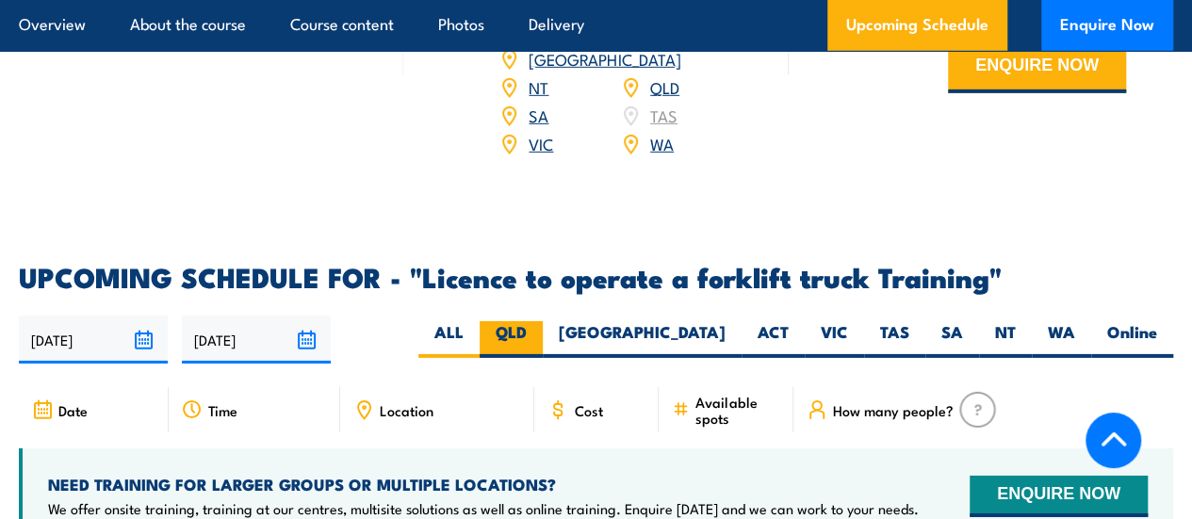
click at [543, 339] on label "QLD" at bounding box center [511, 339] width 63 height 37
click at [539, 334] on input "QLD" at bounding box center [533, 327] width 12 height 12
radio input "true"
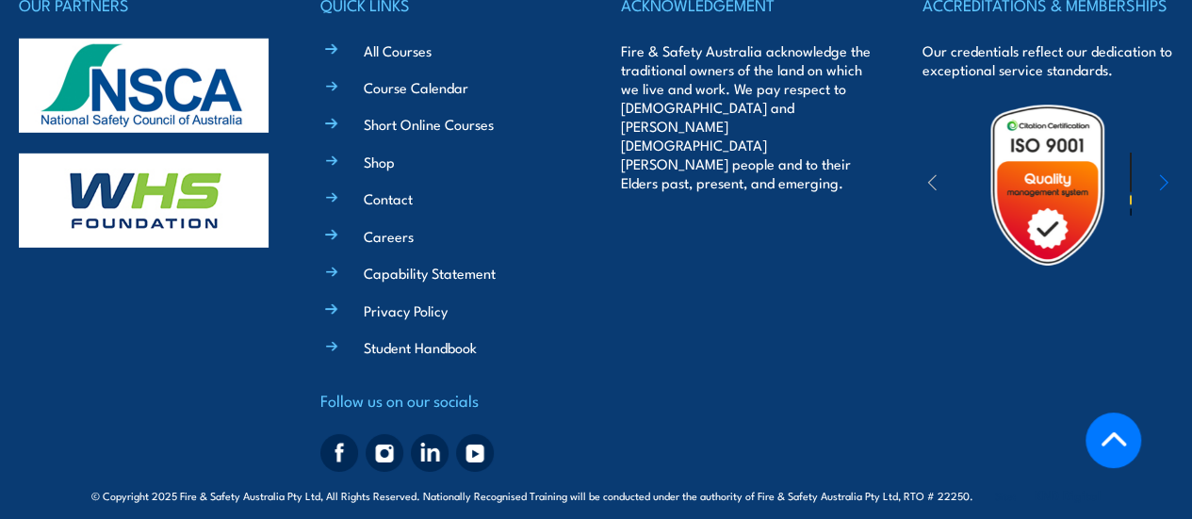
scroll to position [6465, 0]
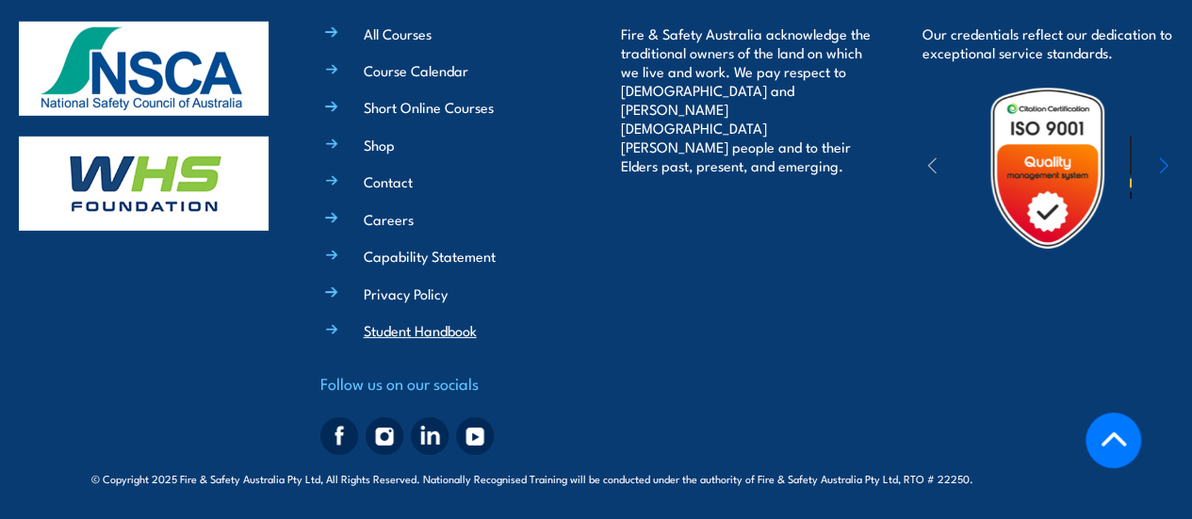
click at [448, 329] on link "Student Handbook" at bounding box center [420, 330] width 113 height 20
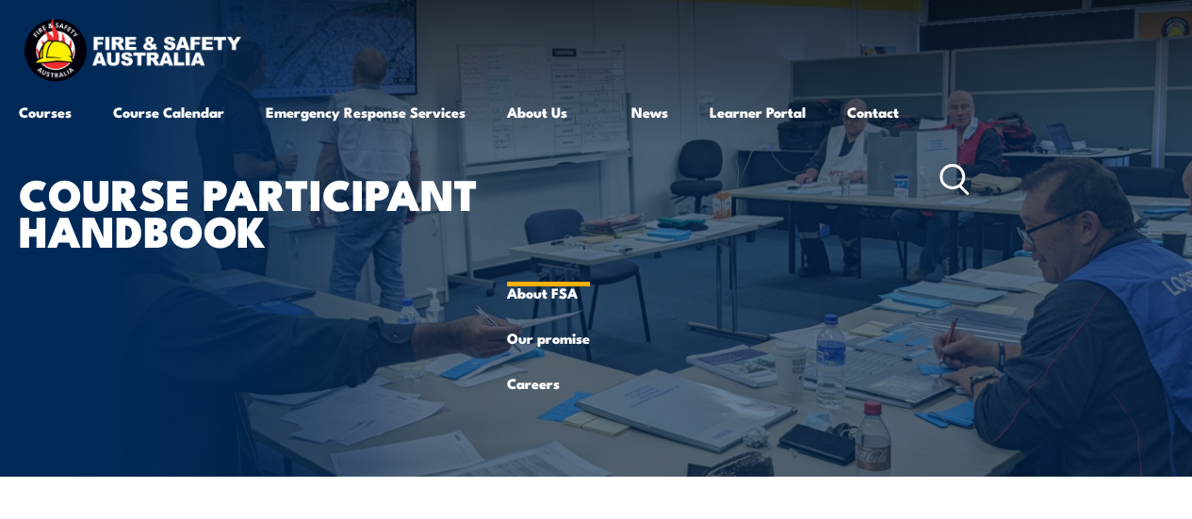
scroll to position [6, 0]
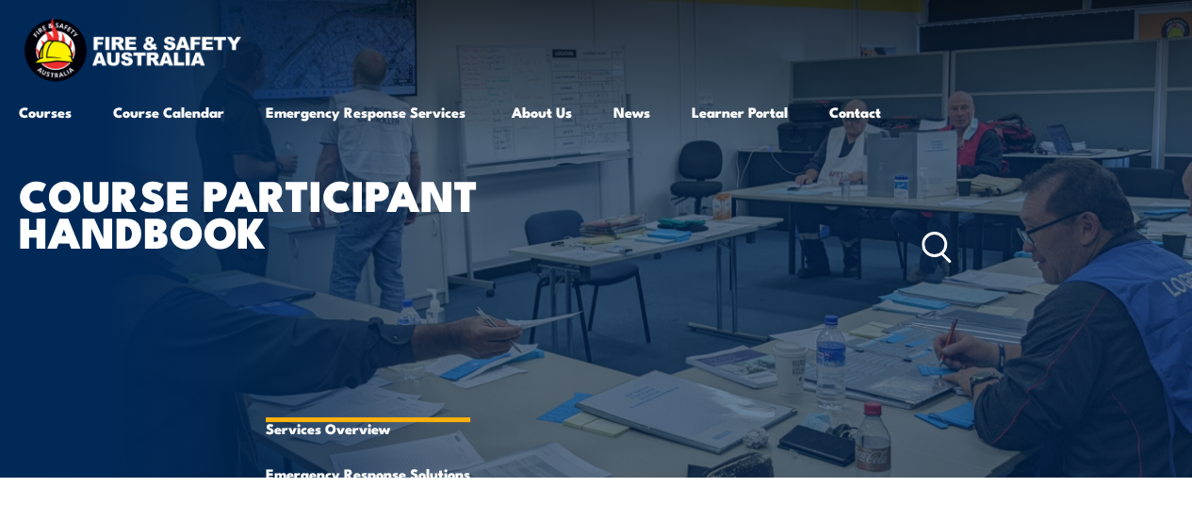
click at [310, 114] on link "Emergency Response Services" at bounding box center [368, 248] width 204 height 317
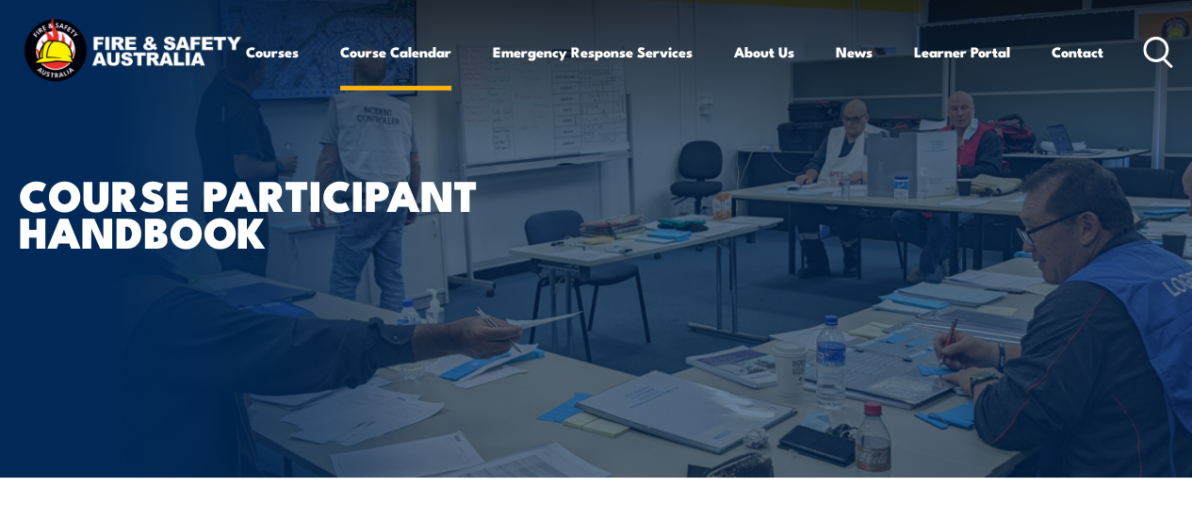
click at [340, 74] on link "Course Calendar" at bounding box center [395, 51] width 111 height 45
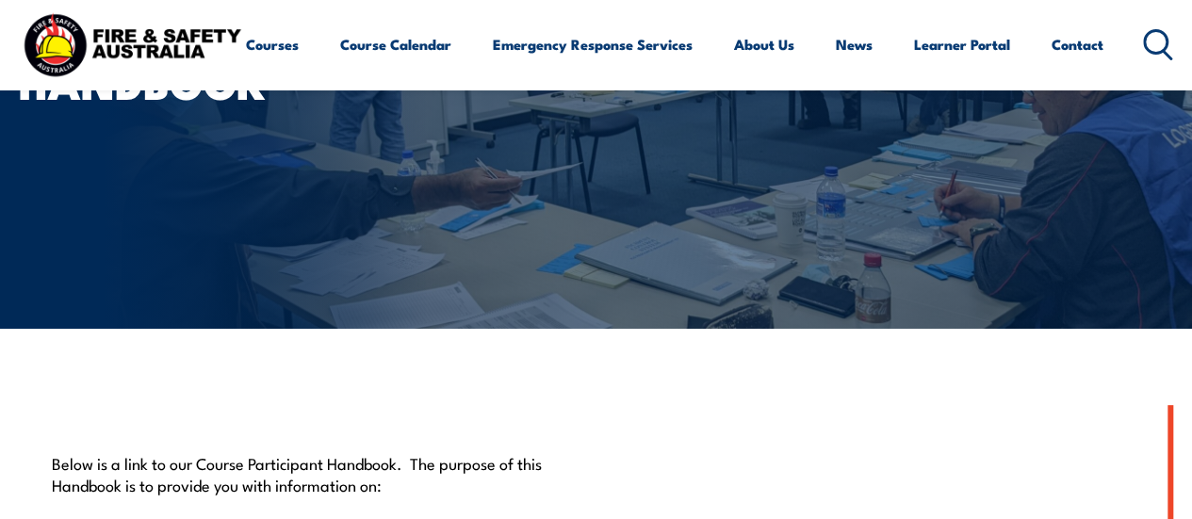
scroll to position [0, 0]
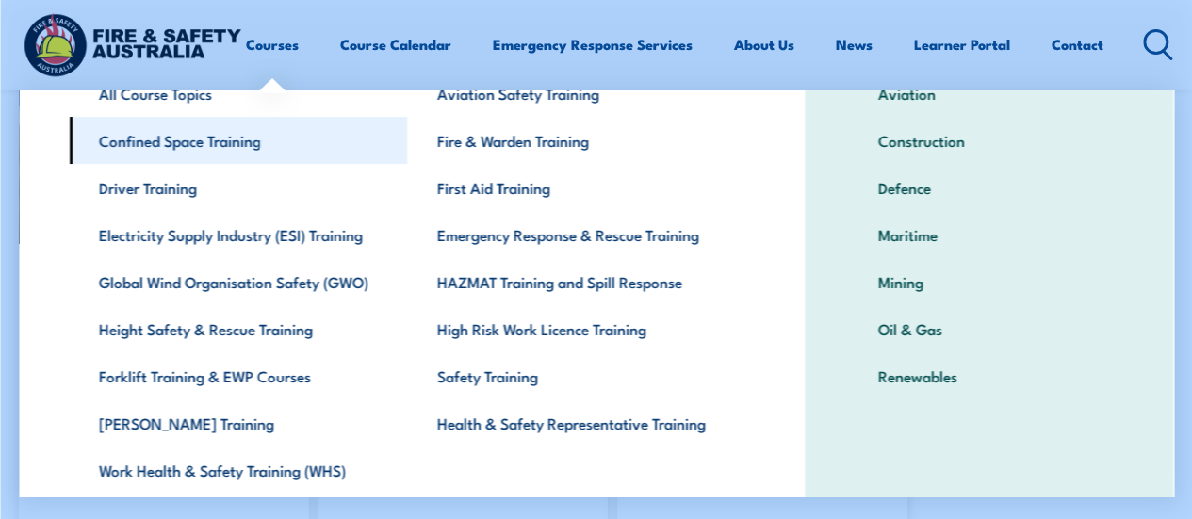
scroll to position [122, 0]
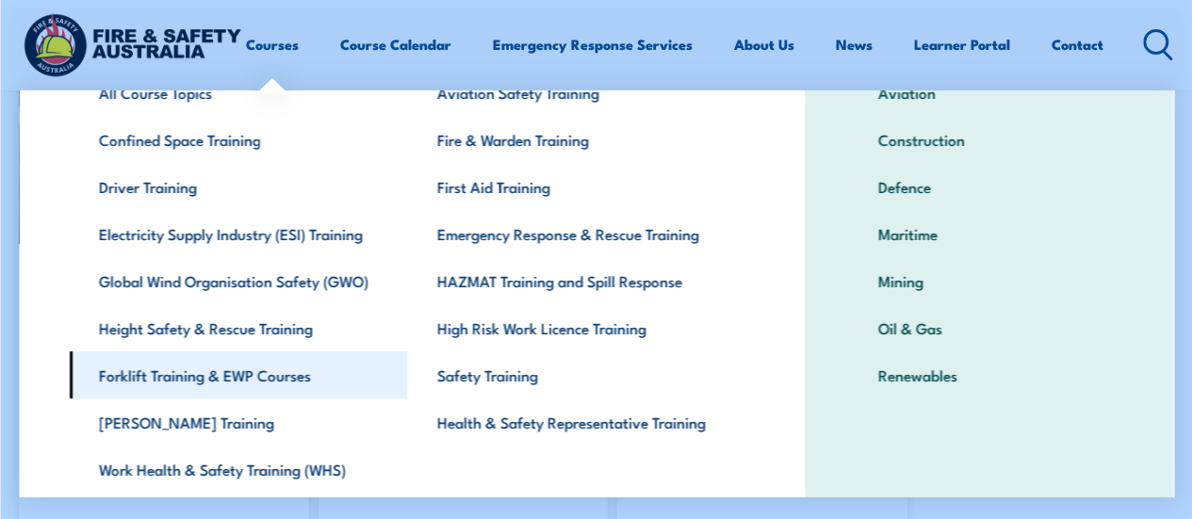
click at [147, 372] on link "Forklift Training & EWP Courses" at bounding box center [238, 374] width 338 height 47
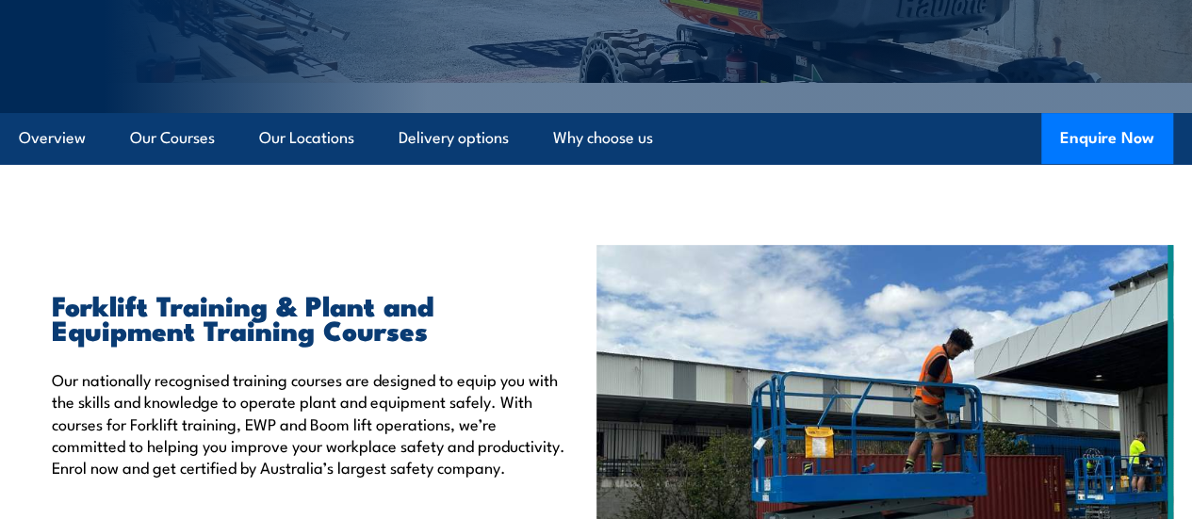
scroll to position [368, 0]
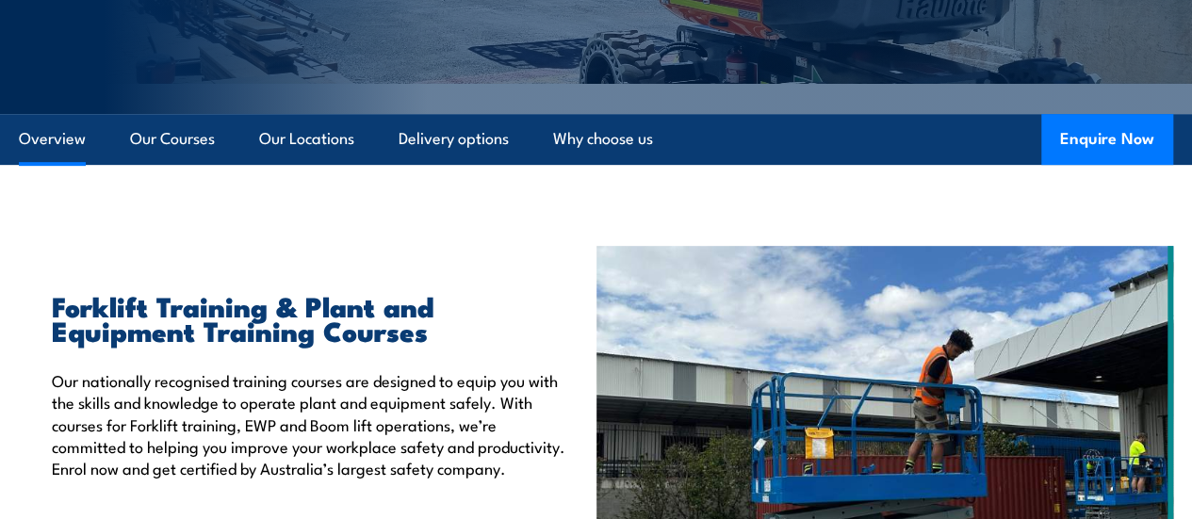
click at [71, 164] on link "Overview" at bounding box center [52, 139] width 67 height 50
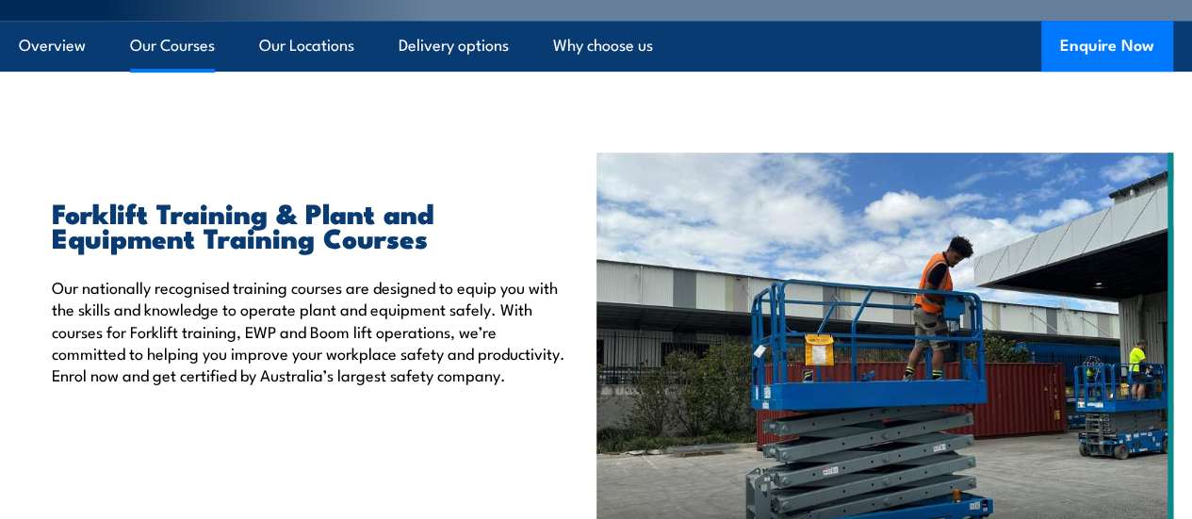
click at [170, 71] on link "Our Courses" at bounding box center [172, 46] width 85 height 50
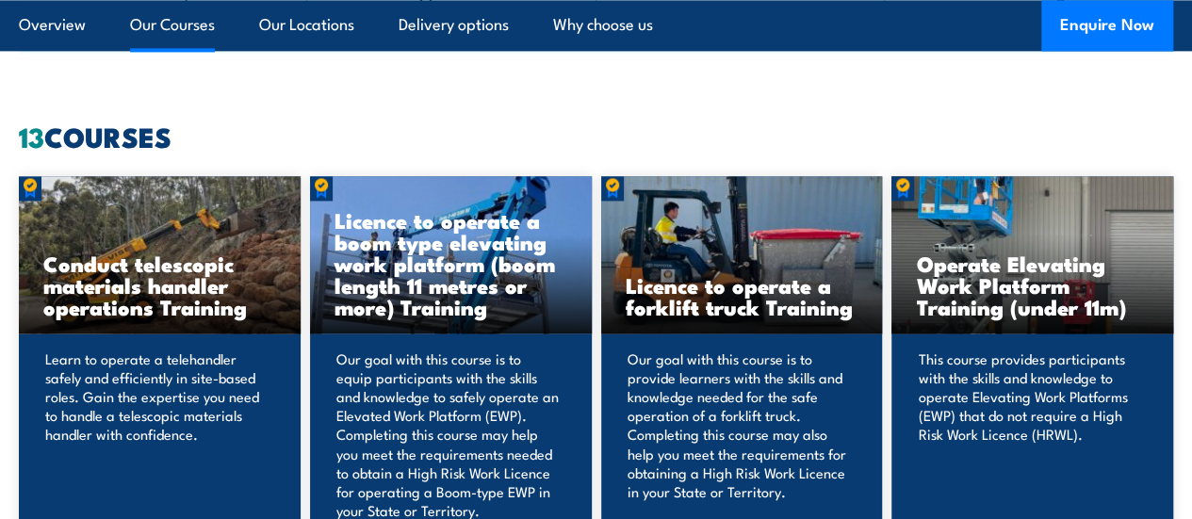
scroll to position [1396, 0]
